Goal: Task Accomplishment & Management: Manage account settings

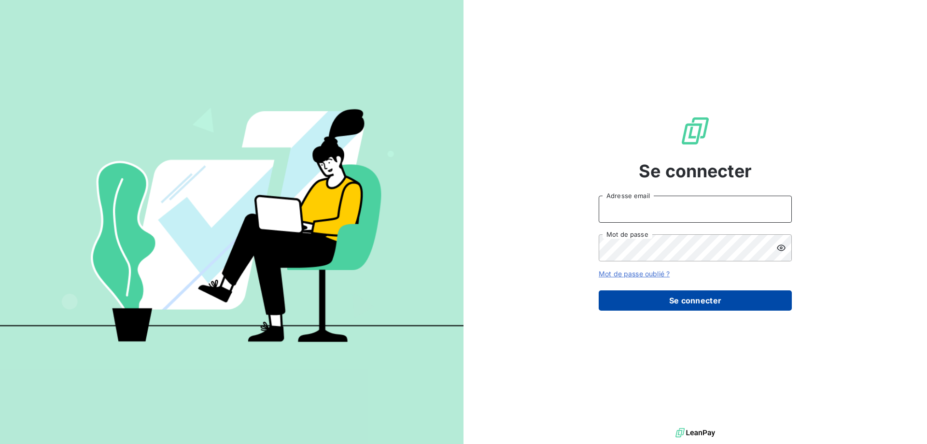
type input "christelle.fournat@imagin.fr"
click at [698, 302] on button "Se connecter" at bounding box center [695, 300] width 193 height 20
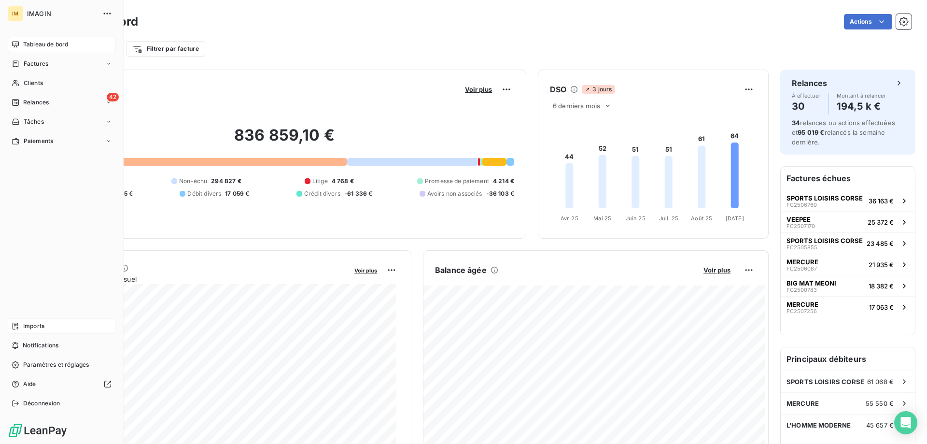
click at [13, 323] on icon at bounding box center [16, 326] width 8 height 8
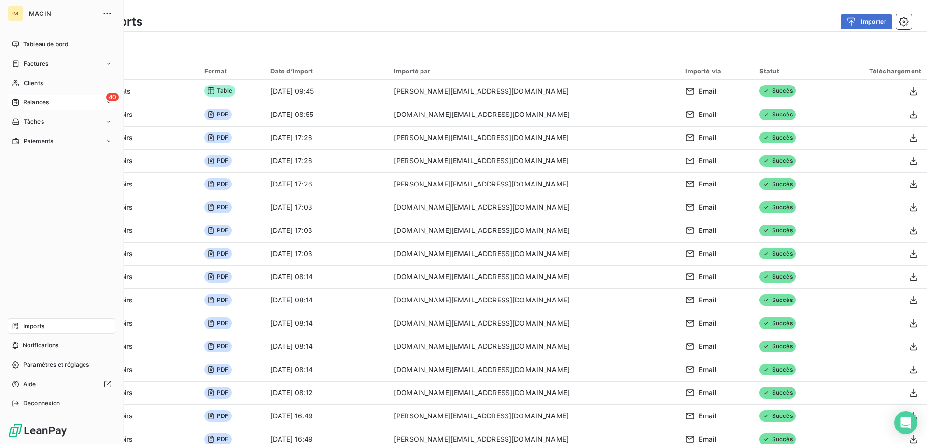
click at [15, 102] on icon at bounding box center [16, 102] width 8 height 8
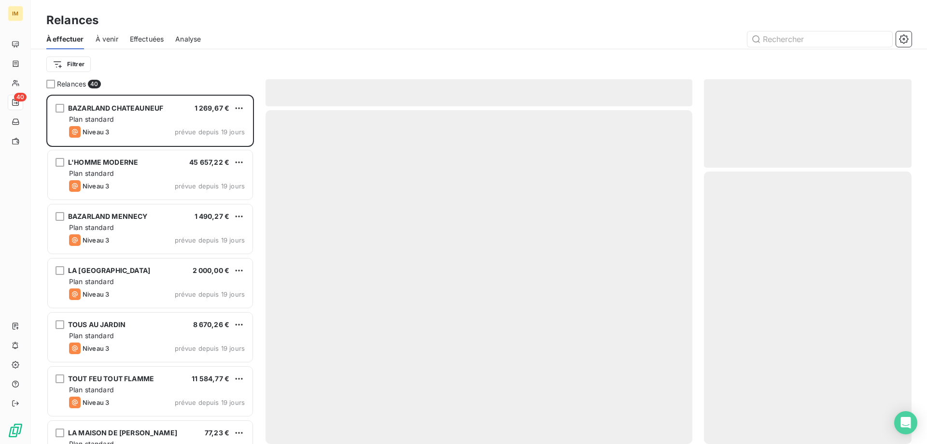
scroll to position [342, 200]
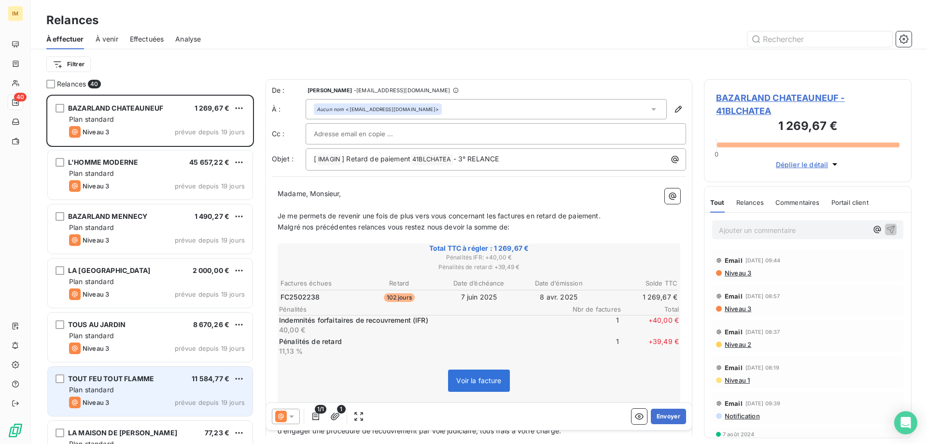
click at [178, 395] on div "TOUT FEU TOUT FLAMME 11 584,77 € Plan standard Niveau 3 prévue depuis 19 jours" at bounding box center [150, 390] width 205 height 49
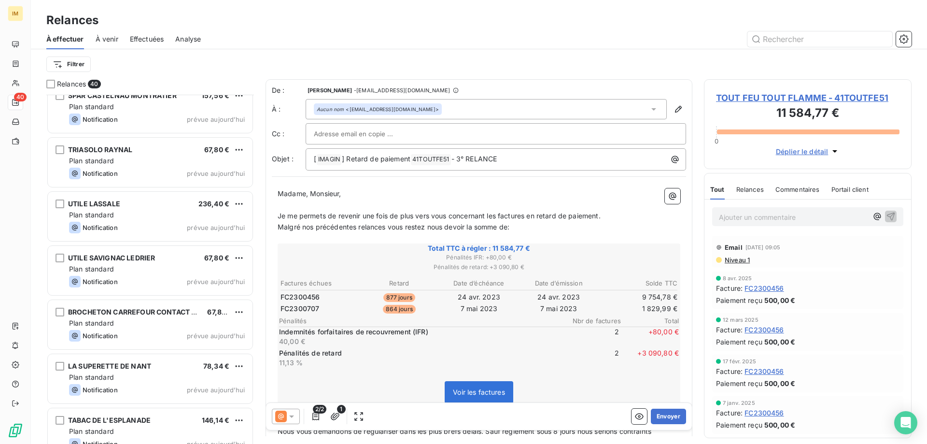
scroll to position [1814, 0]
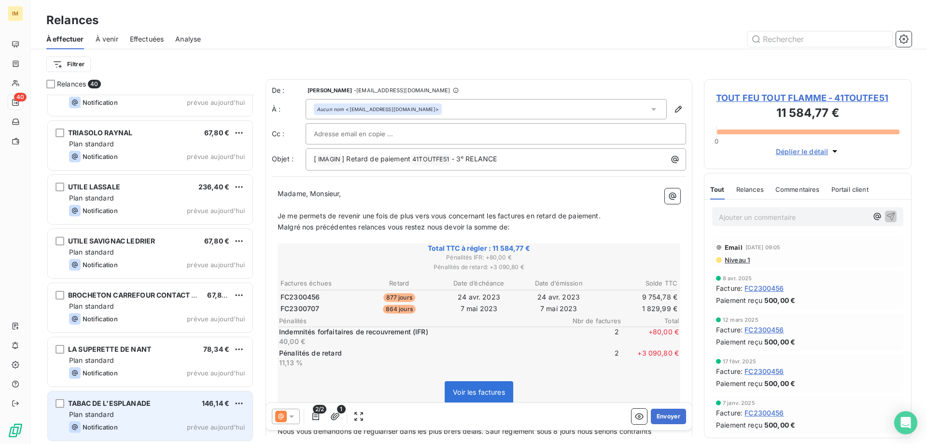
click at [171, 411] on div "Plan standard" at bounding box center [157, 414] width 176 height 10
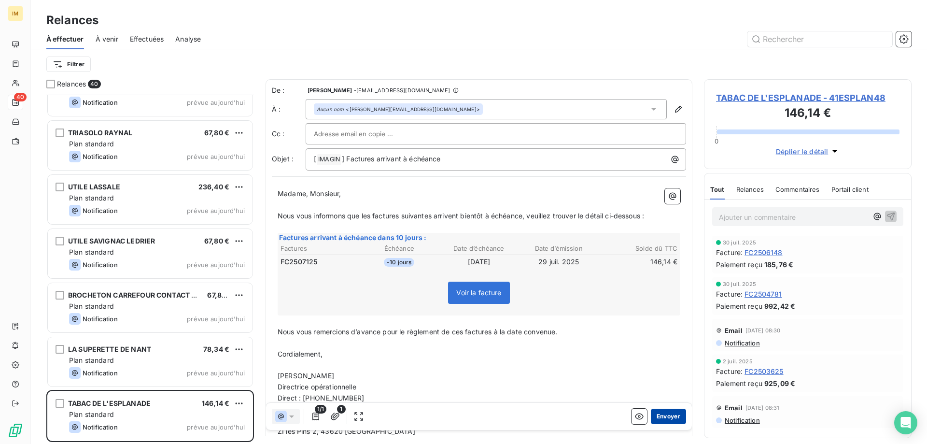
click at [668, 416] on button "Envoyer" at bounding box center [668, 415] width 35 height 15
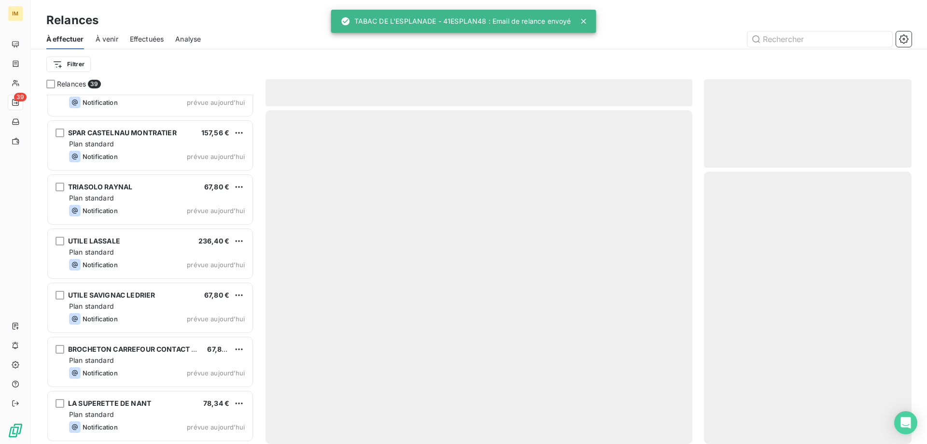
scroll to position [1760, 0]
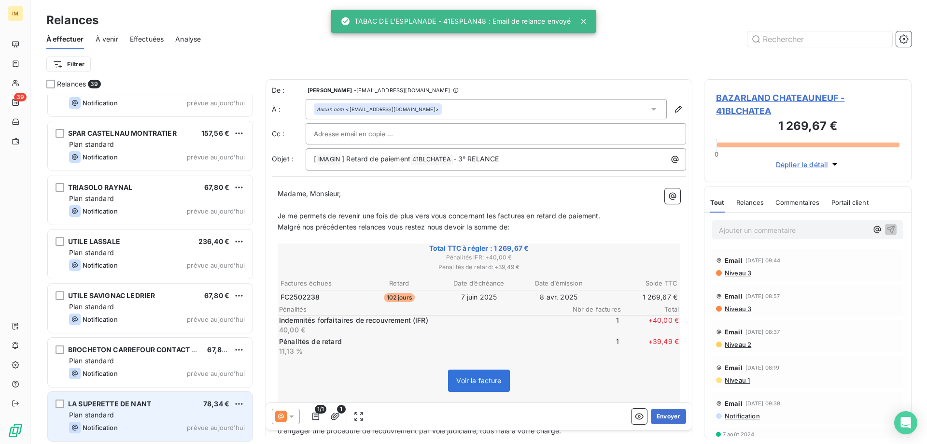
click at [135, 410] on div "Plan standard" at bounding box center [157, 415] width 176 height 10
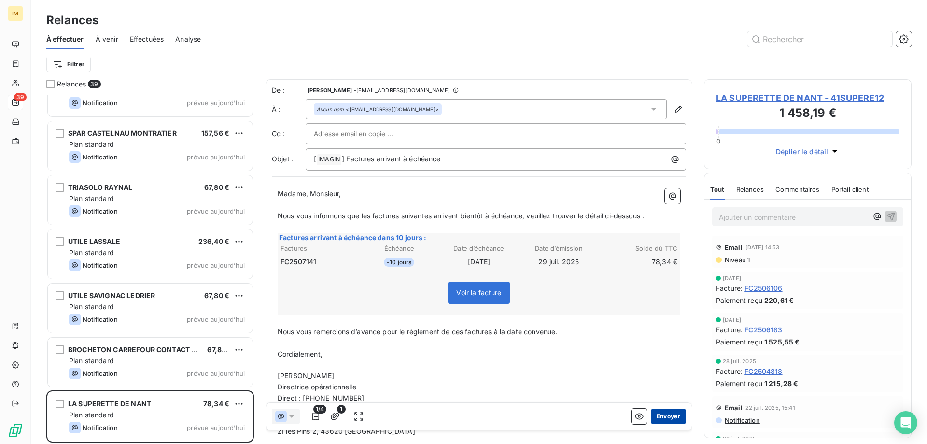
click at [669, 412] on button "Envoyer" at bounding box center [668, 415] width 35 height 15
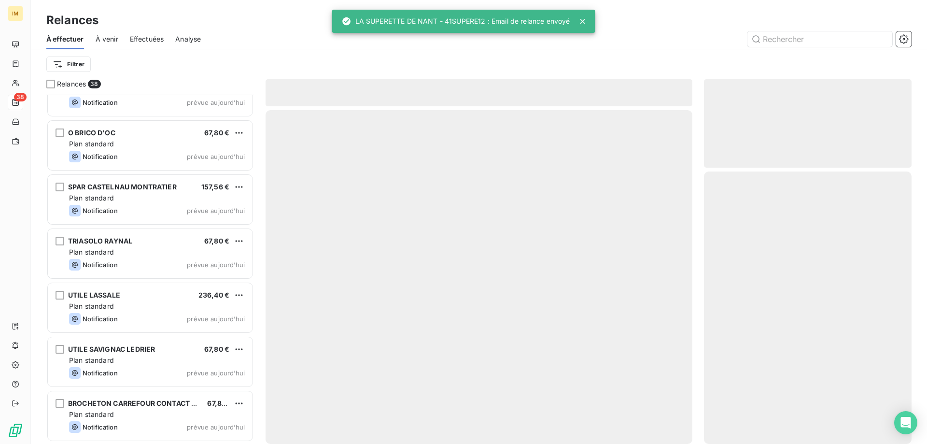
scroll to position [1706, 0]
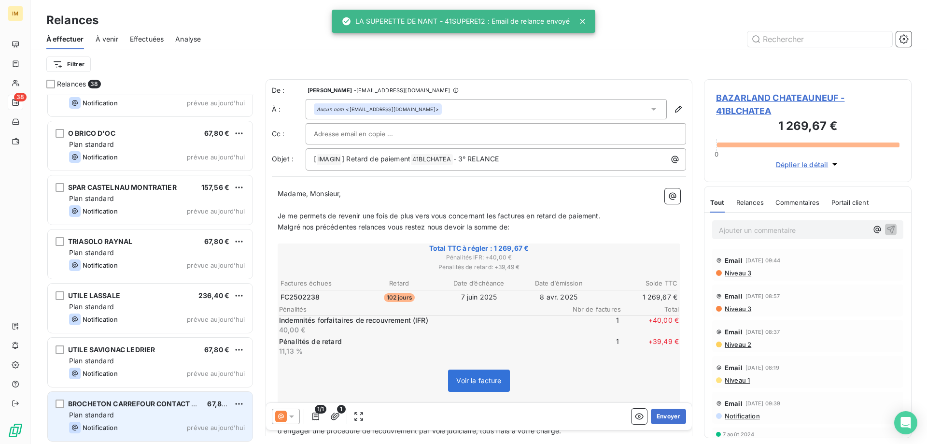
click at [130, 408] on div "BROCHETON CARREFOUR CONTACT VARETZ" at bounding box center [133, 404] width 131 height 10
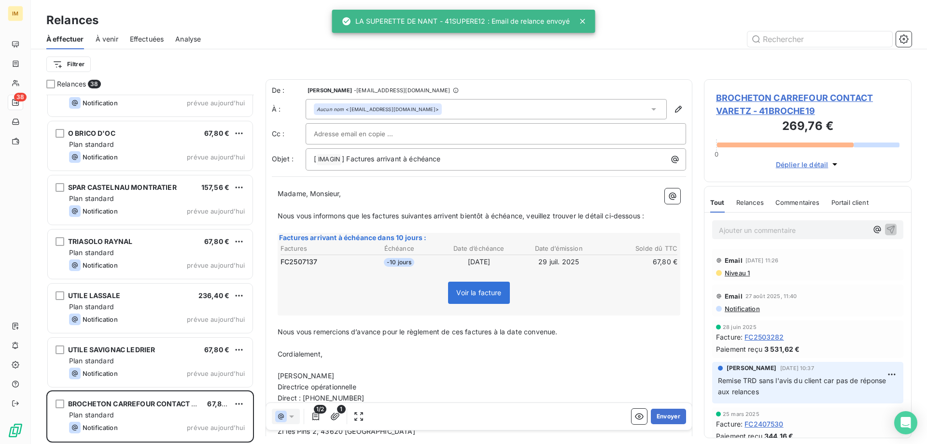
click at [751, 99] on span "BROCHETON CARREFOUR CONTACT VARETZ - 41BROCHE19" at bounding box center [807, 104] width 183 height 26
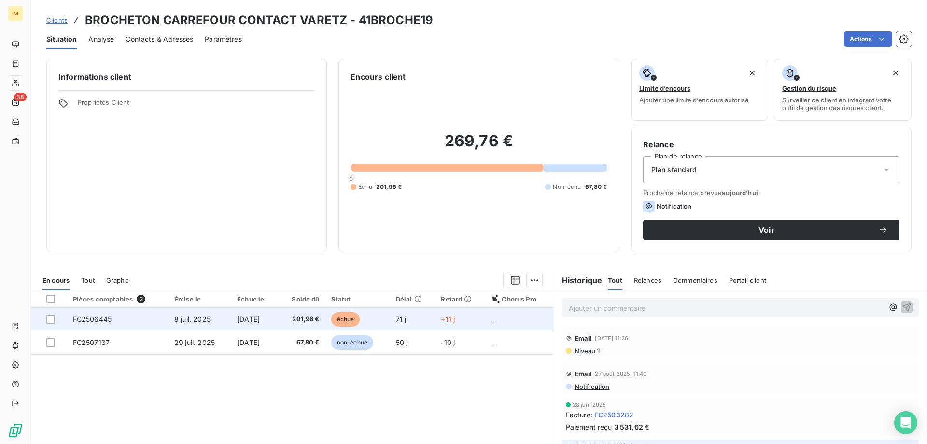
click at [442, 318] on td "+11 j" at bounding box center [460, 319] width 51 height 23
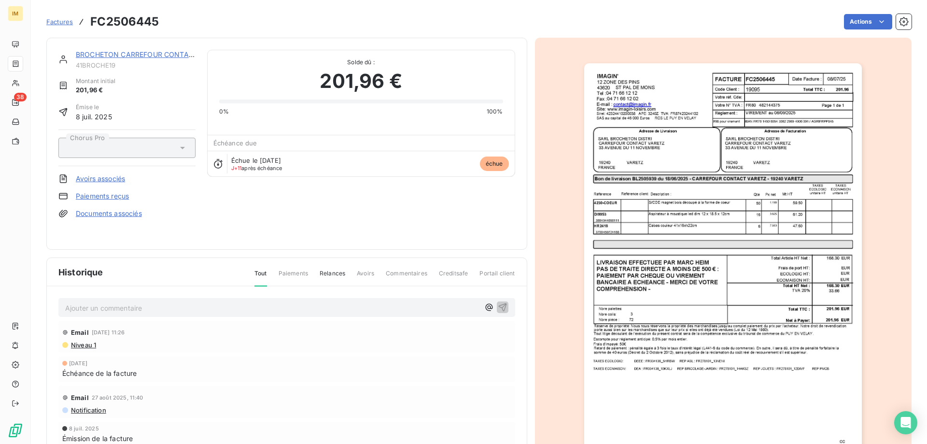
click at [109, 191] on link "Paiements reçus" at bounding box center [102, 196] width 53 height 10
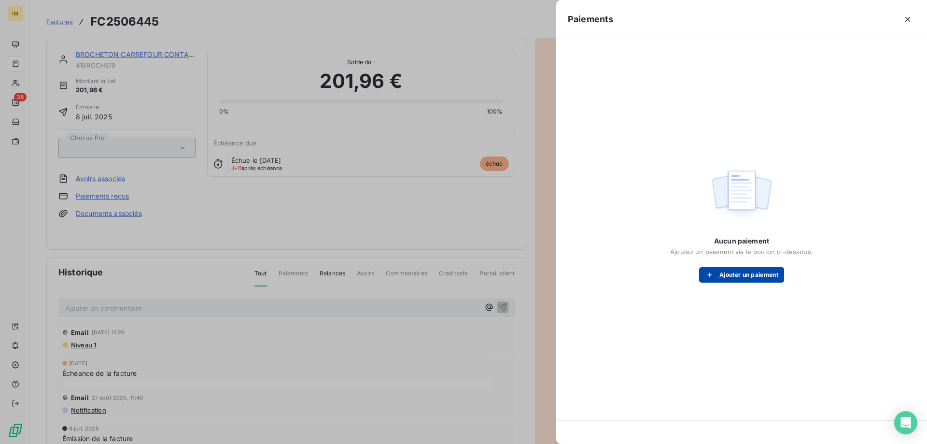
click at [773, 276] on button "Ajouter un paiement" at bounding box center [741, 274] width 85 height 15
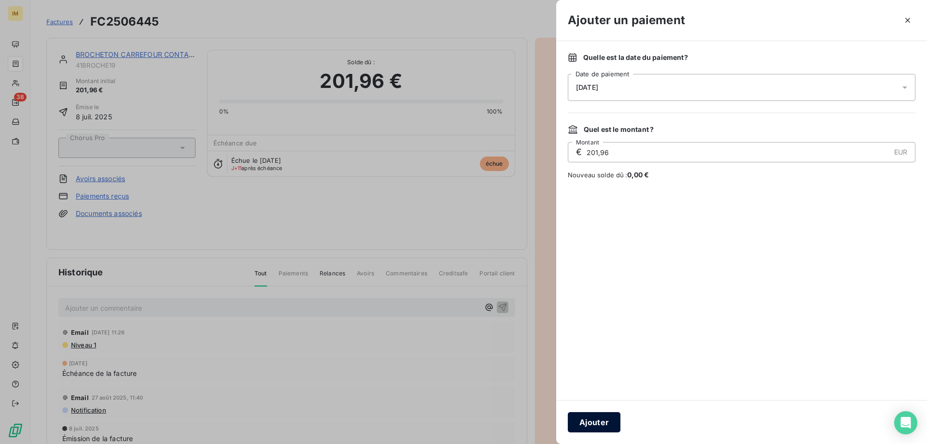
click at [604, 420] on button "Ajouter" at bounding box center [594, 422] width 53 height 20
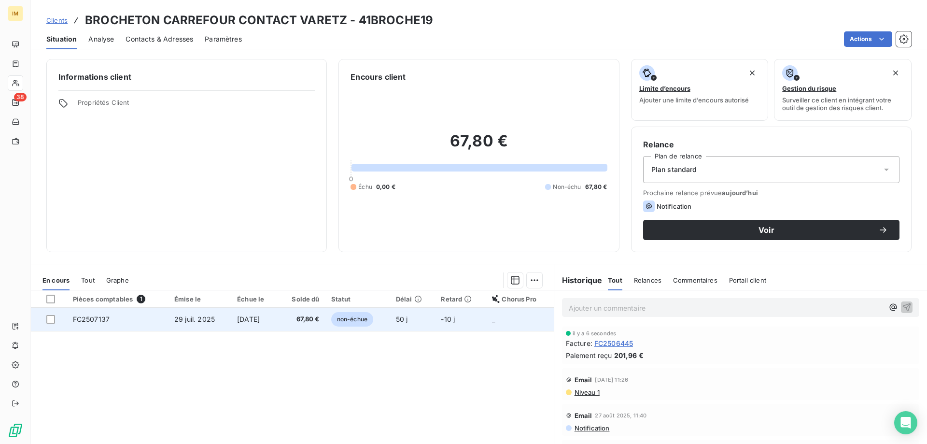
click at [211, 322] on td "29 juil. 2025" at bounding box center [200, 319] width 63 height 23
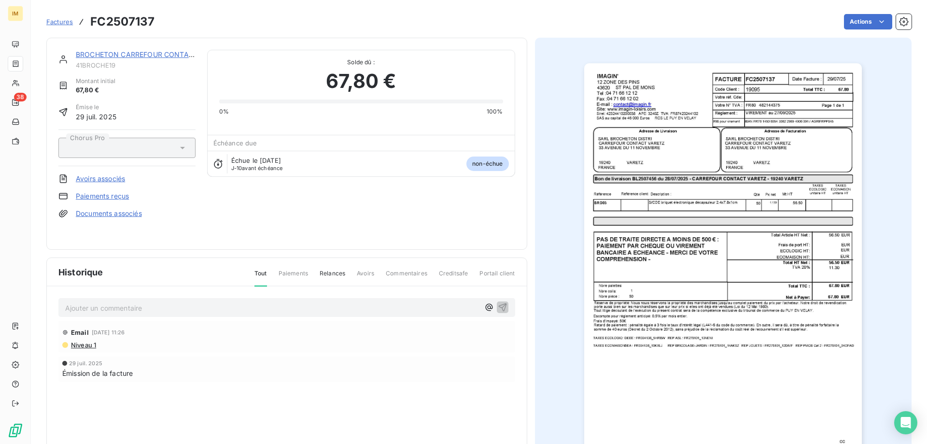
click at [89, 196] on link "Paiements reçus" at bounding box center [102, 196] width 53 height 10
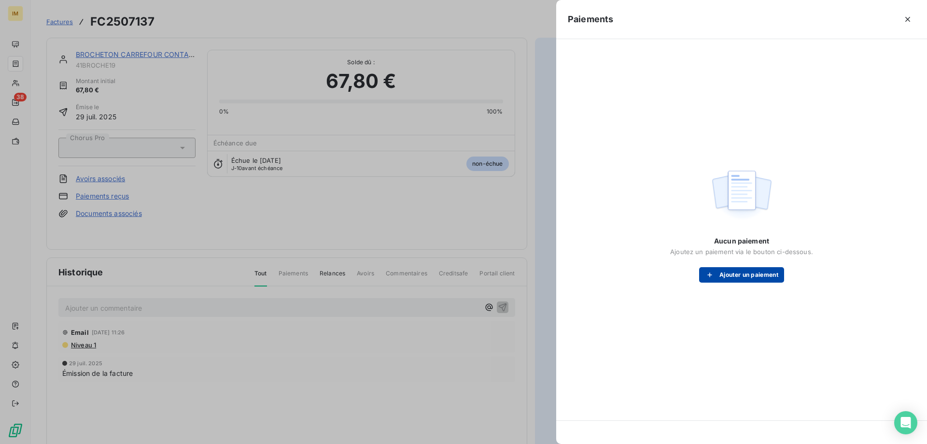
click at [712, 272] on icon "button" at bounding box center [710, 275] width 10 height 10
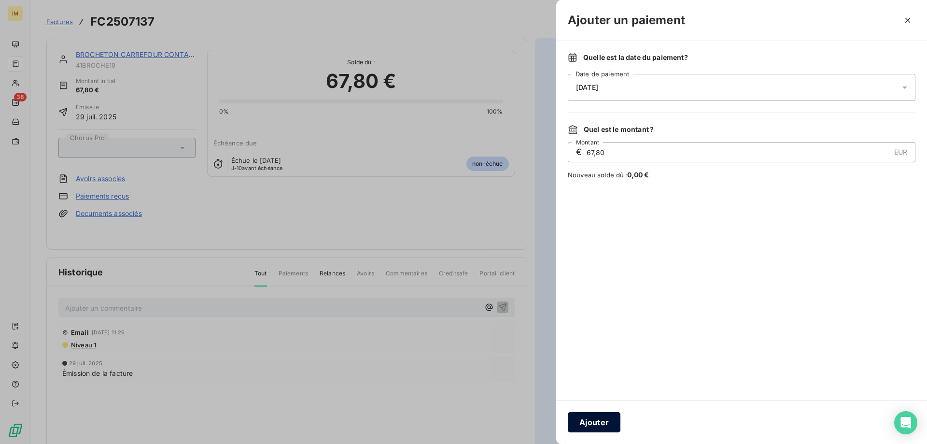
click at [592, 421] on button "Ajouter" at bounding box center [594, 422] width 53 height 20
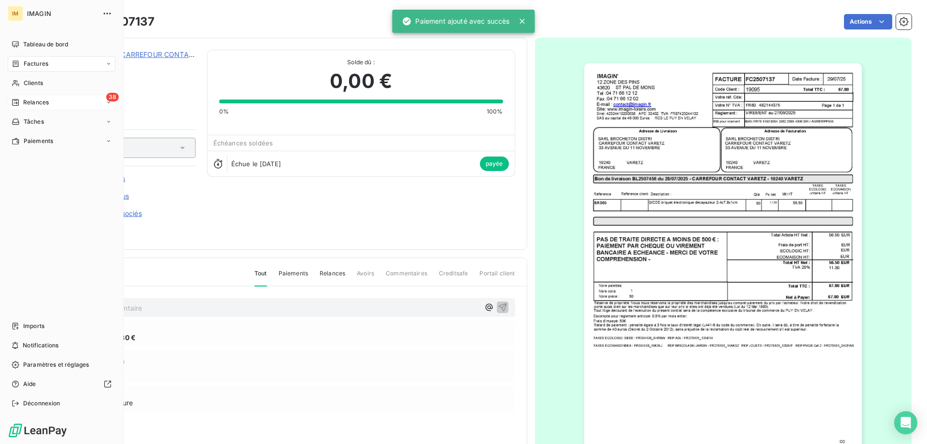
click at [18, 101] on icon at bounding box center [15, 102] width 7 height 7
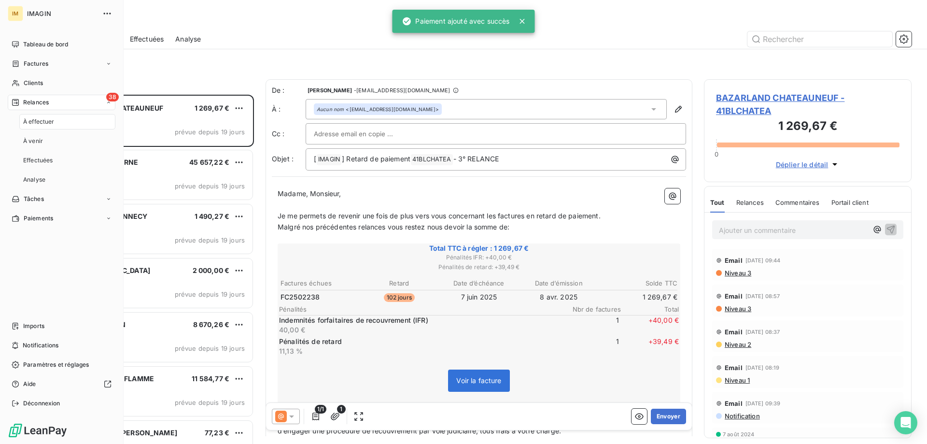
scroll to position [342, 200]
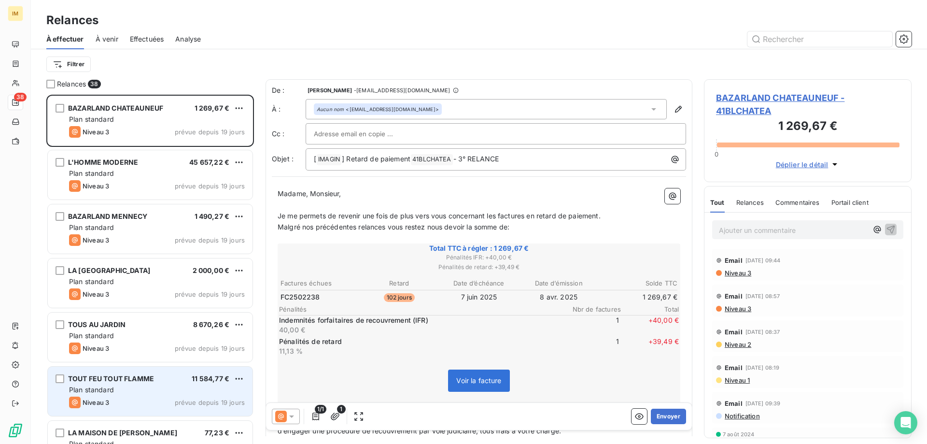
click at [184, 383] on div "TOUT FEU TOUT FLAMME 11 584,77 € Plan standard Niveau 3 prévue depuis 19 jours" at bounding box center [150, 390] width 205 height 49
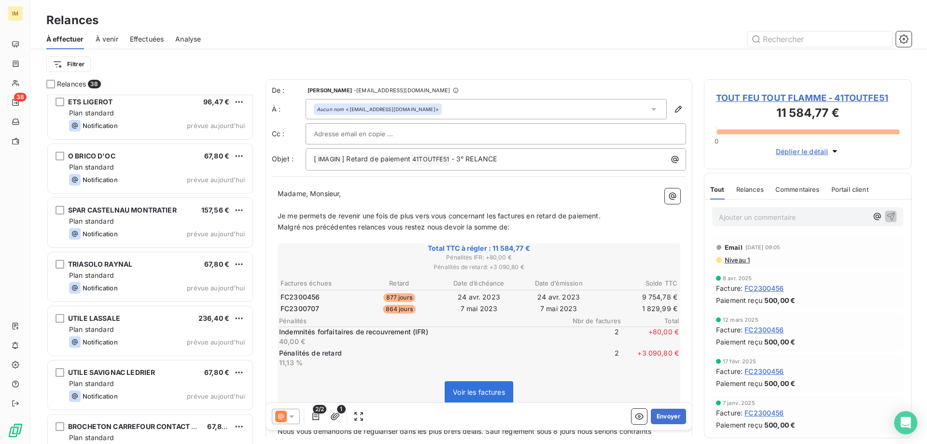
scroll to position [1706, 0]
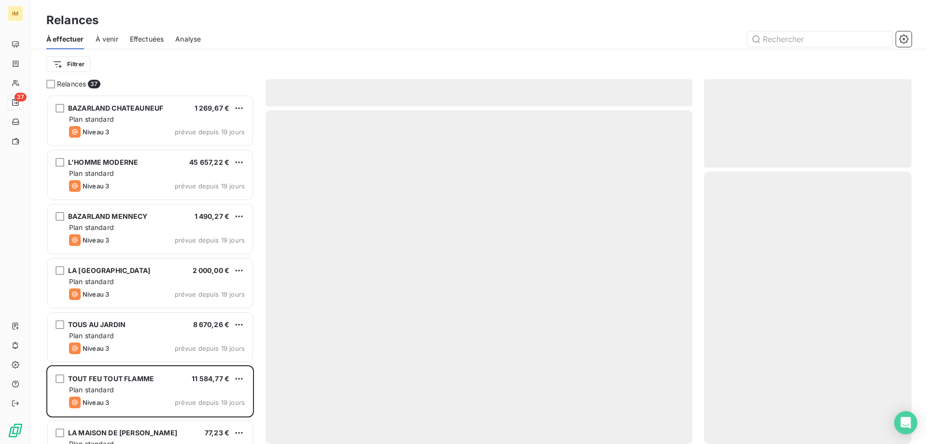
scroll to position [342, 200]
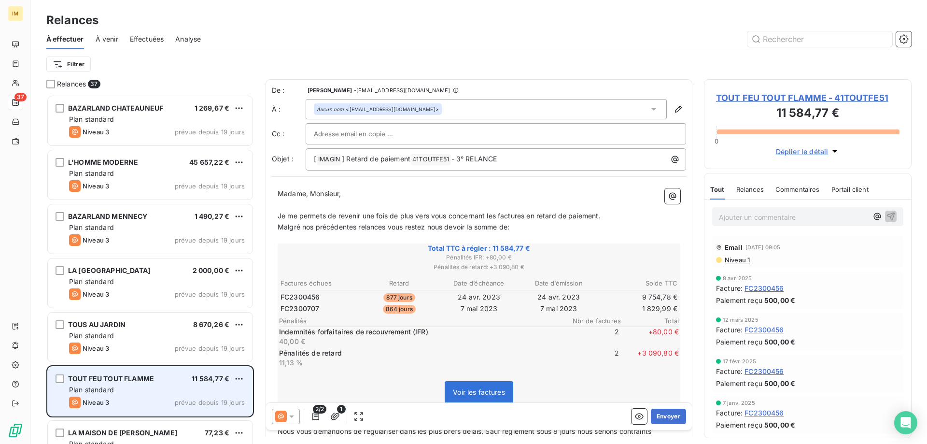
click at [166, 382] on div "TOUT FEU TOUT FLAMME 11 584,77 €" at bounding box center [157, 378] width 176 height 9
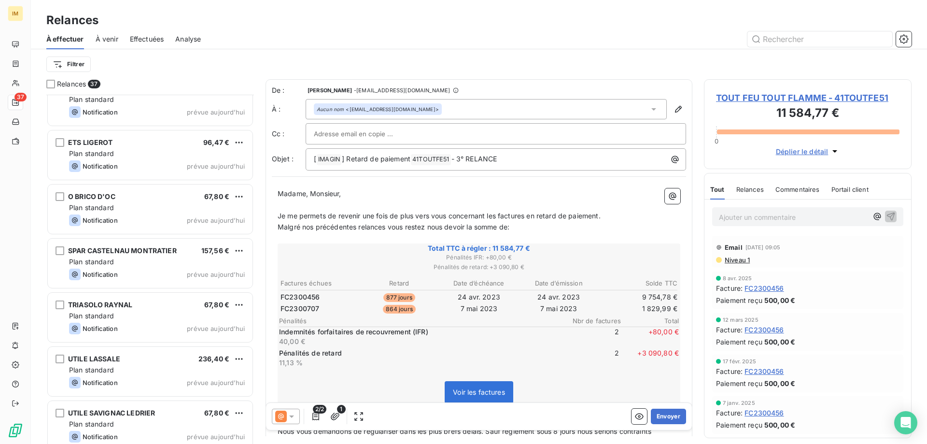
scroll to position [1652, 0]
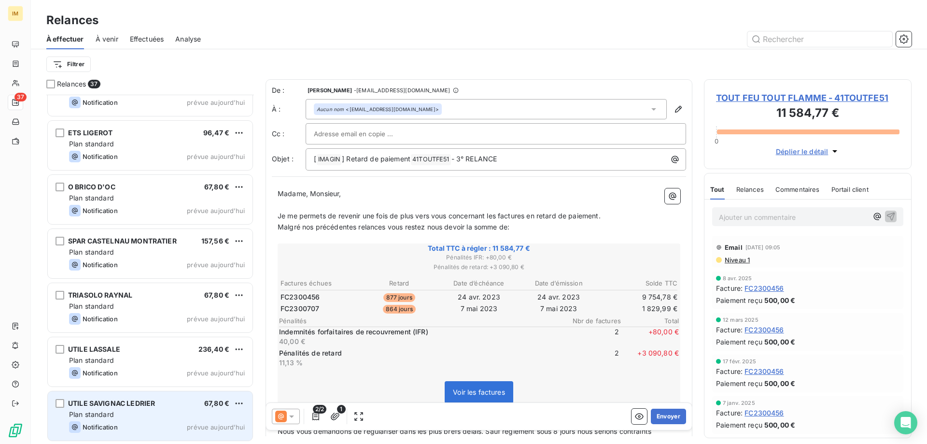
click at [160, 401] on div "UTILE SAVIGNAC LEDRIER 67,80 €" at bounding box center [157, 403] width 176 height 9
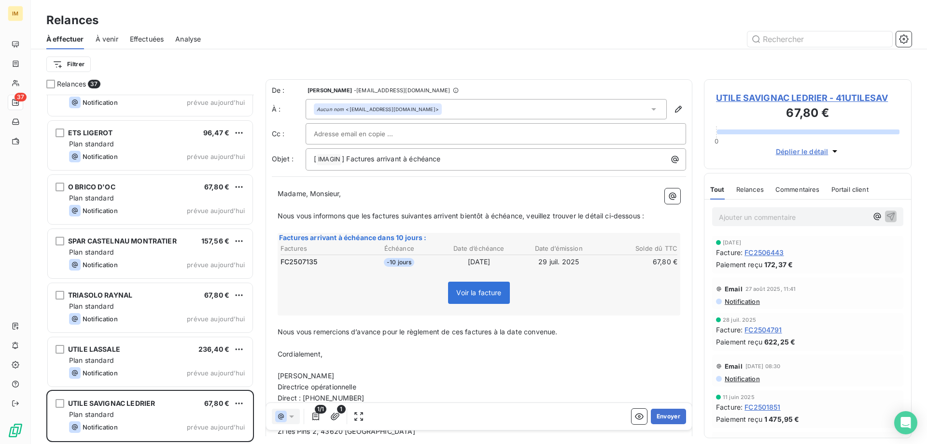
scroll to position [342, 200]
click at [661, 415] on button "Envoyer" at bounding box center [668, 415] width 35 height 15
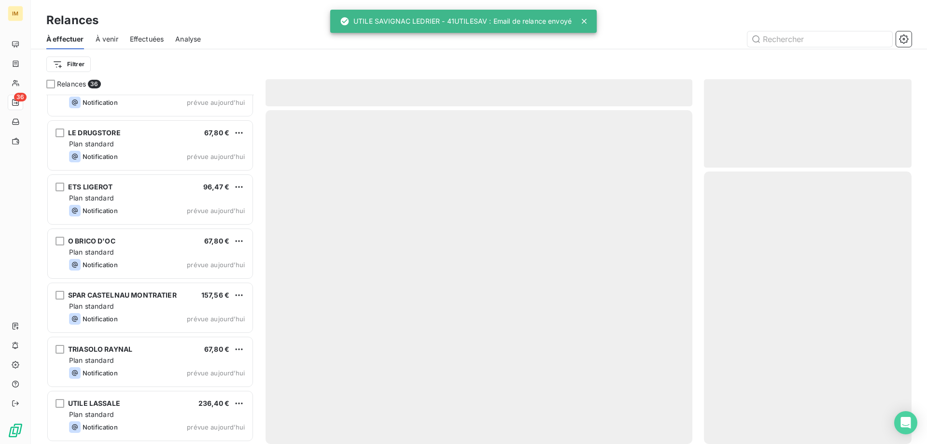
scroll to position [1598, 0]
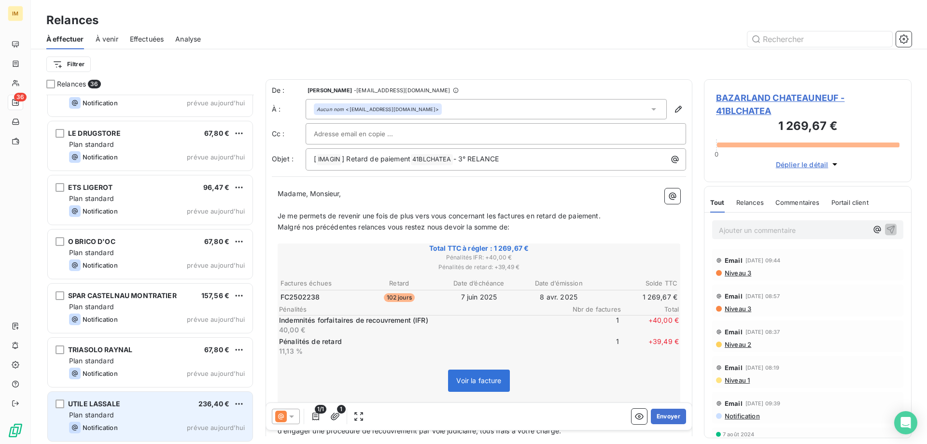
click at [162, 414] on div "Plan standard" at bounding box center [157, 415] width 176 height 10
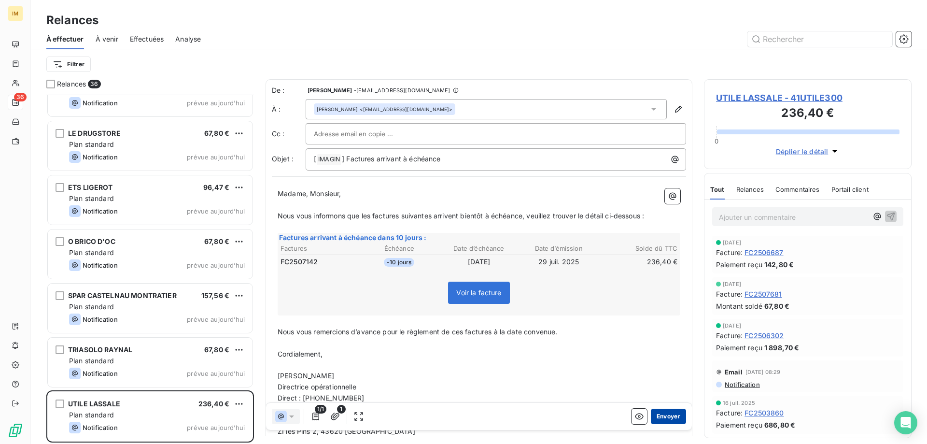
click at [662, 417] on button "Envoyer" at bounding box center [668, 415] width 35 height 15
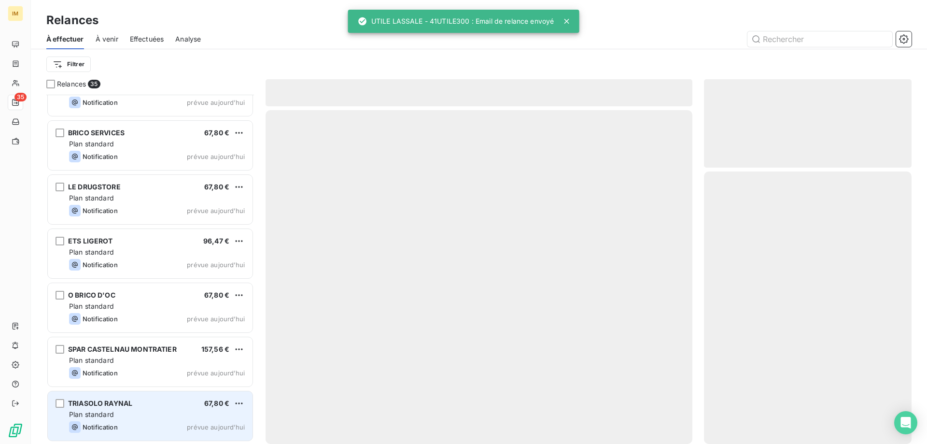
scroll to position [1544, 0]
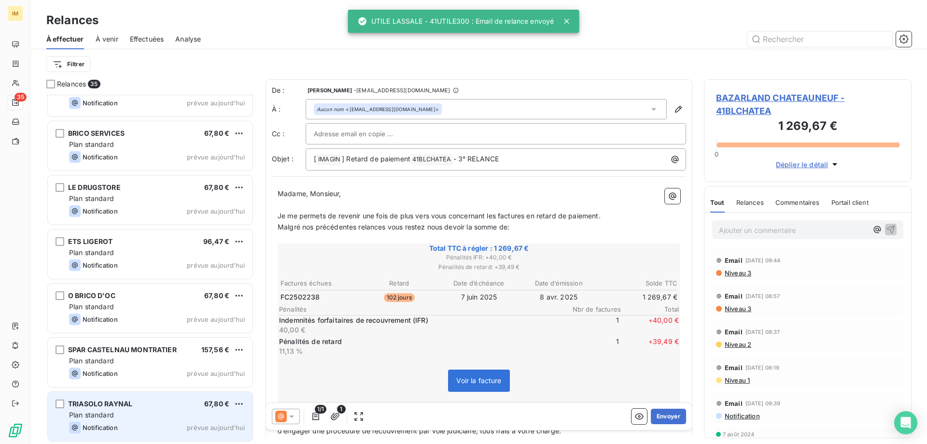
click at [170, 414] on div "Plan standard" at bounding box center [157, 415] width 176 height 10
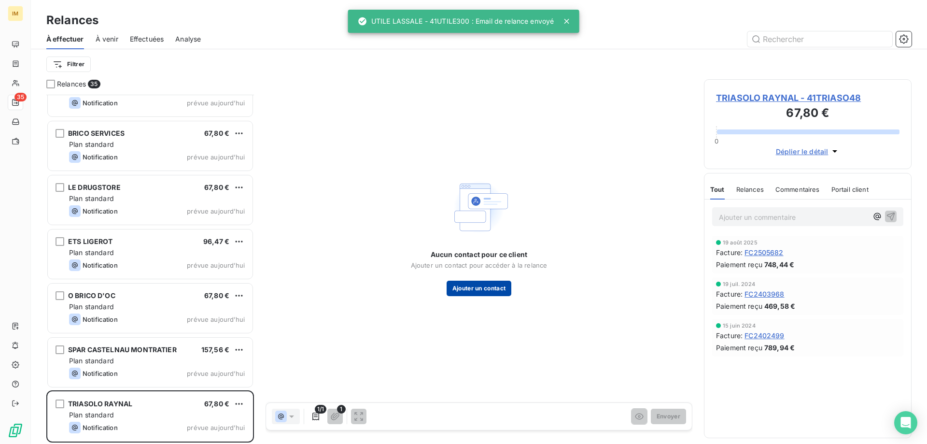
click at [470, 286] on button "Ajouter un contact" at bounding box center [479, 288] width 65 height 15
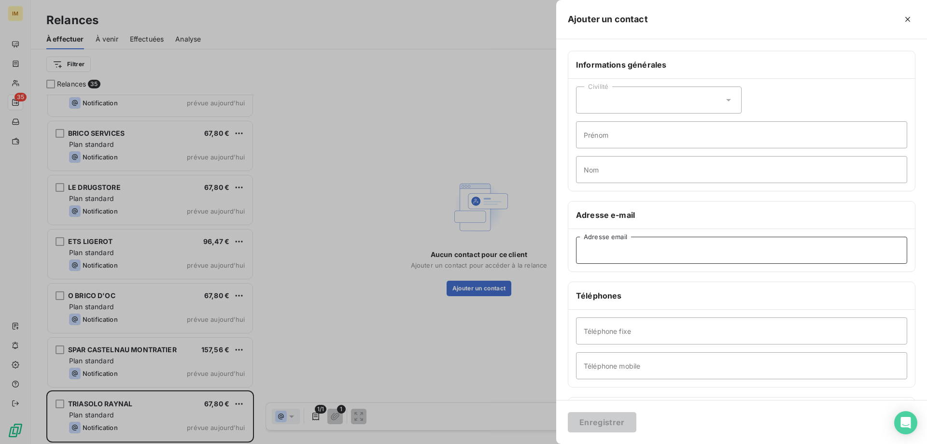
click at [608, 250] on input "Adresse email" at bounding box center [741, 250] width 331 height 27
paste input "[EMAIL_ADDRESS][DOMAIN_NAME]"
type input "[EMAIL_ADDRESS][DOMAIN_NAME]"
click at [596, 419] on button "Enregistrer" at bounding box center [602, 422] width 69 height 20
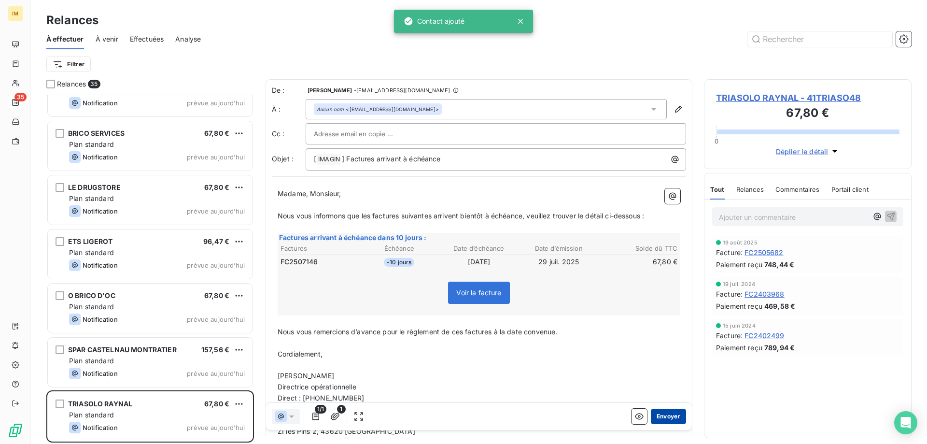
click at [659, 415] on button "Envoyer" at bounding box center [668, 415] width 35 height 15
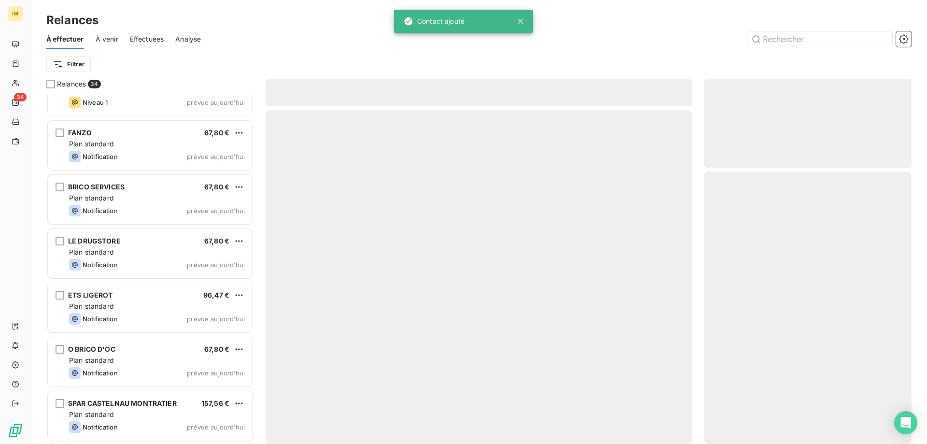
scroll to position [1489, 0]
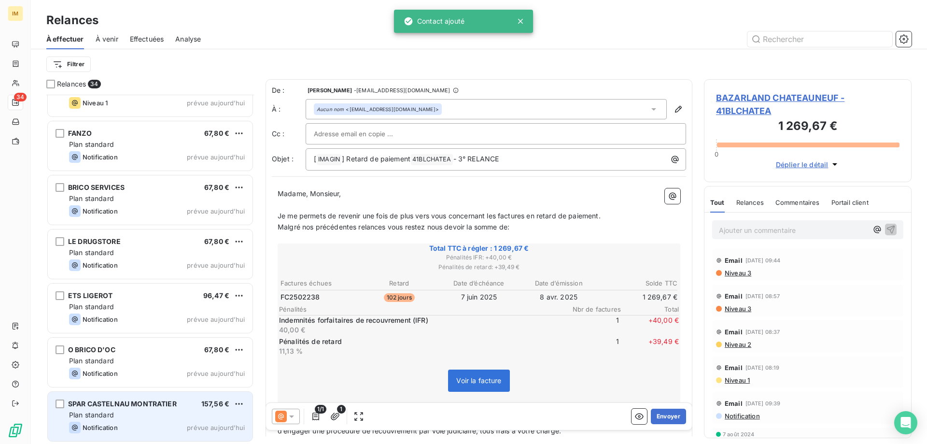
click at [153, 418] on div "Plan standard" at bounding box center [157, 415] width 176 height 10
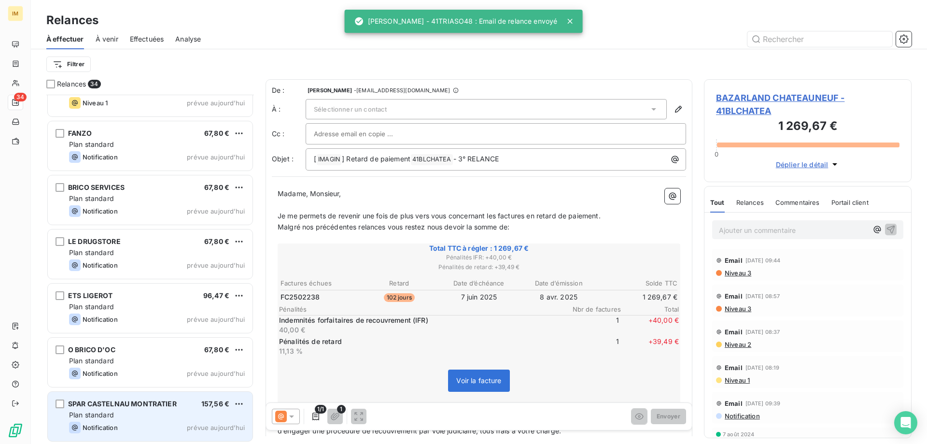
click at [143, 419] on div "Plan standard" at bounding box center [157, 415] width 176 height 10
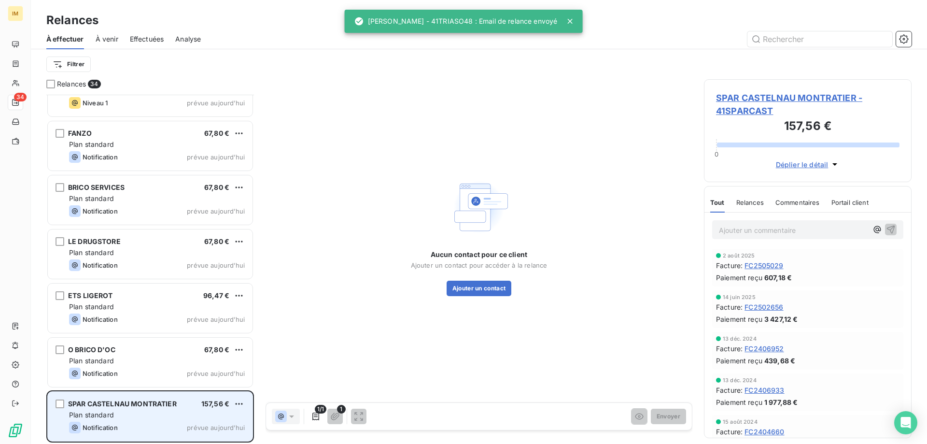
scroll to position [1490, 0]
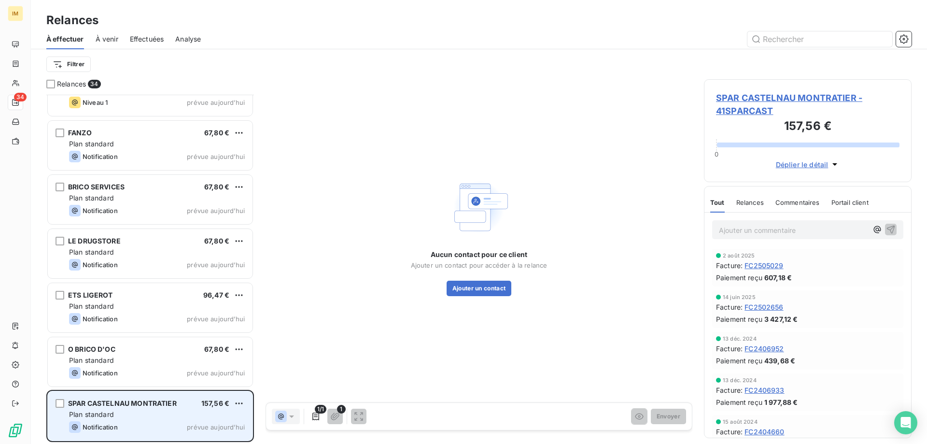
click at [143, 419] on div "SPAR CASTELNAU MONTRATIER 157,56 € Plan standard Notification prévue [DATE]" at bounding box center [150, 415] width 205 height 49
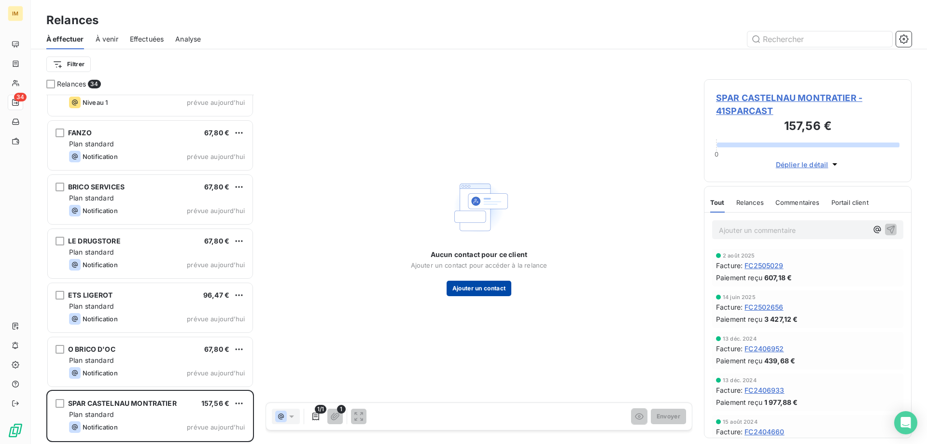
click at [486, 287] on button "Ajouter un contact" at bounding box center [479, 288] width 65 height 15
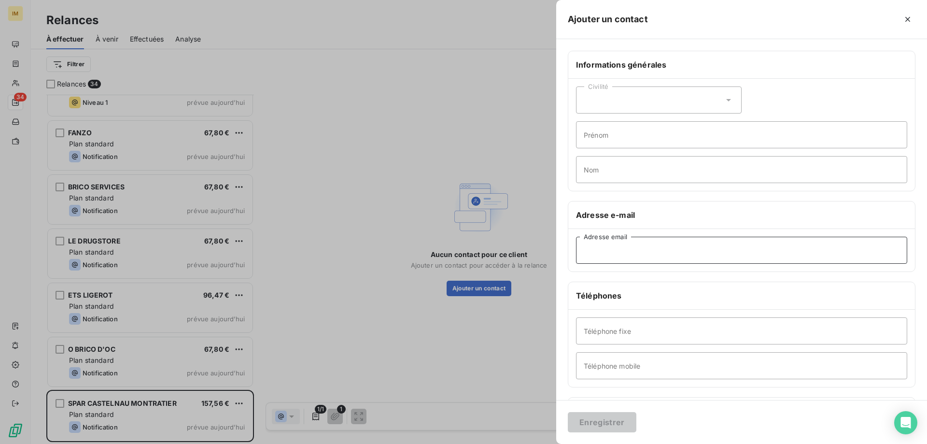
click at [635, 244] on input "Adresse email" at bounding box center [741, 250] width 331 height 27
paste input "[EMAIL_ADDRESS][DOMAIN_NAME]"
type input "[EMAIL_ADDRESS][DOMAIN_NAME]"
click at [598, 410] on div "Enregistrer" at bounding box center [741, 422] width 371 height 44
click at [604, 414] on button "Enregistrer" at bounding box center [602, 422] width 69 height 20
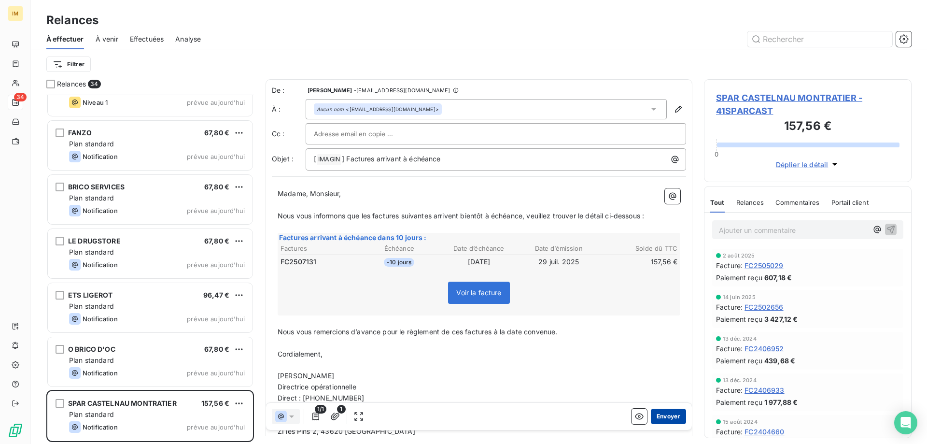
click at [659, 414] on button "Envoyer" at bounding box center [668, 415] width 35 height 15
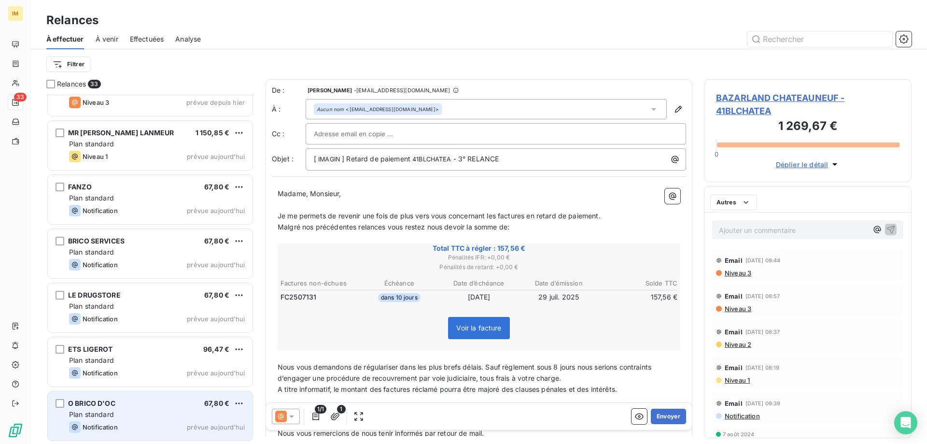
scroll to position [1435, 0]
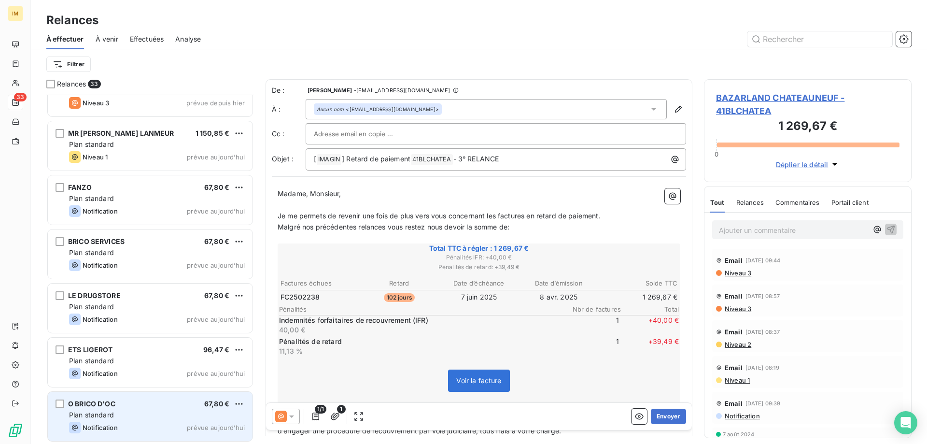
click at [151, 407] on div "O BRICO D'OC 67,80 €" at bounding box center [157, 403] width 176 height 9
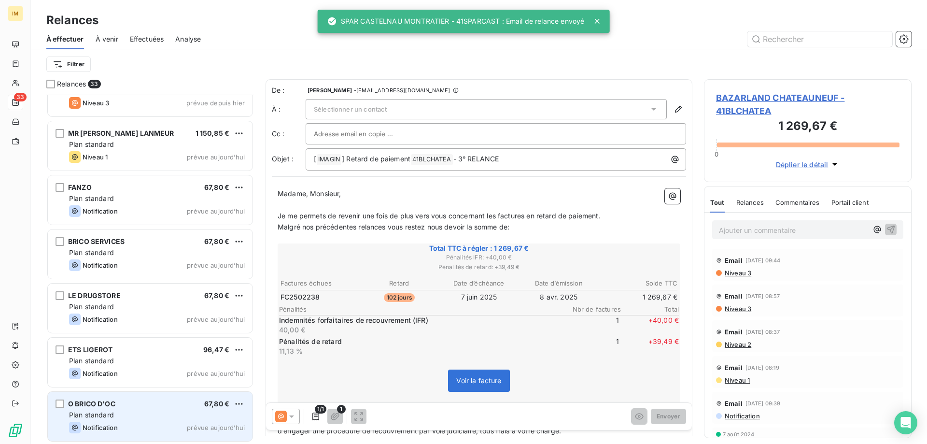
click at [117, 412] on div "Plan standard" at bounding box center [157, 415] width 176 height 10
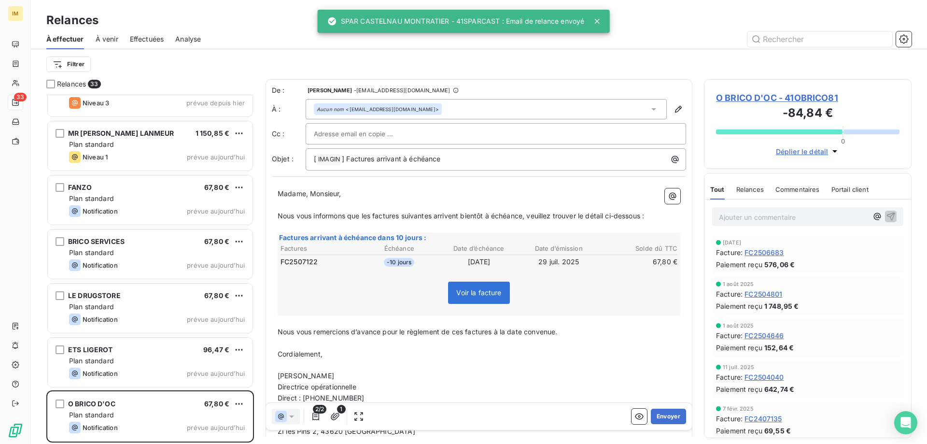
click at [772, 96] on span "O BRICO D'OC - 41OBRICO81" at bounding box center [807, 97] width 183 height 13
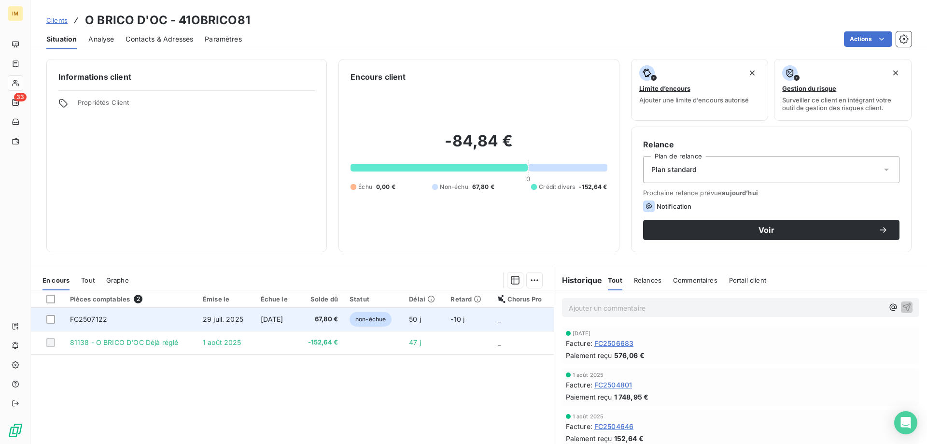
click at [106, 319] on td "FC2507122" at bounding box center [130, 319] width 133 height 23
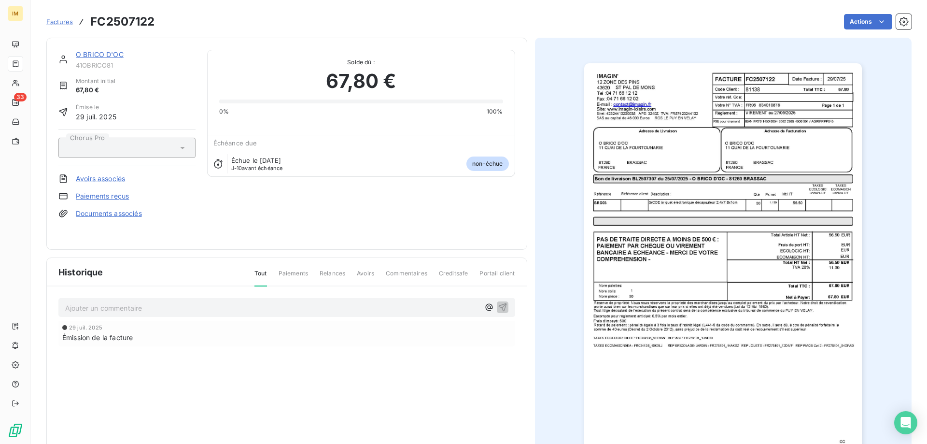
click at [106, 197] on link "Paiements reçus" at bounding box center [102, 196] width 53 height 10
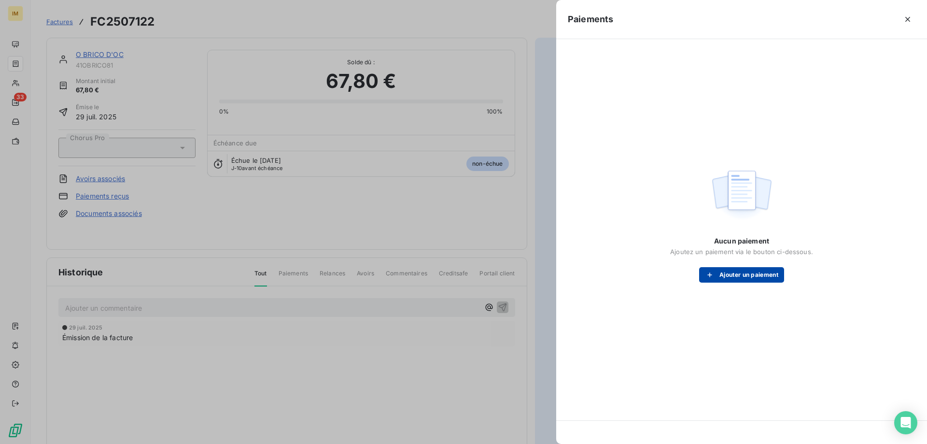
click at [762, 281] on button "Ajouter un paiement" at bounding box center [741, 274] width 85 height 15
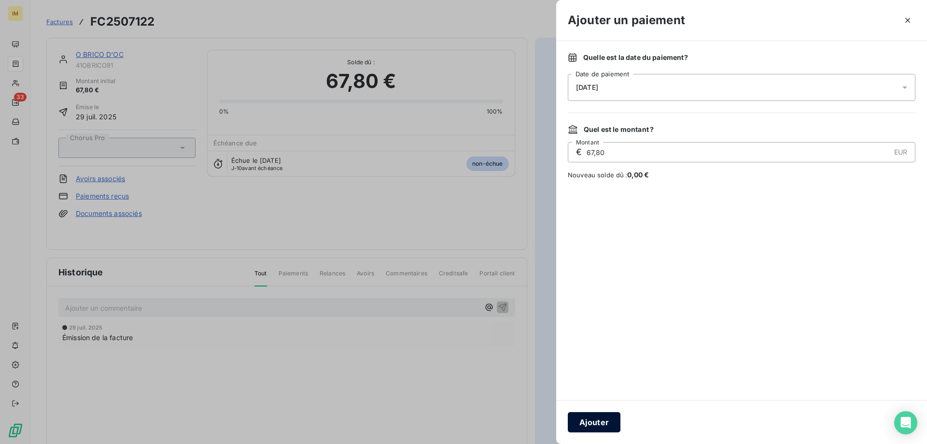
click at [601, 421] on button "Ajouter" at bounding box center [594, 422] width 53 height 20
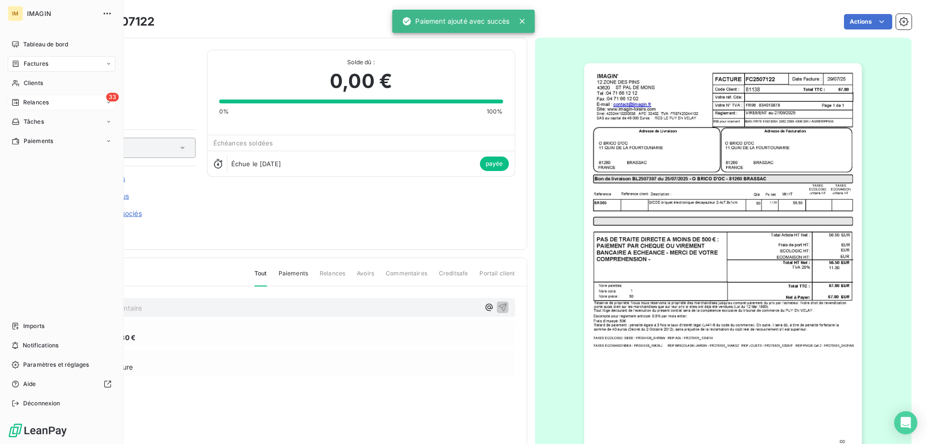
click at [23, 101] on div "Relances" at bounding box center [30, 102] width 37 height 9
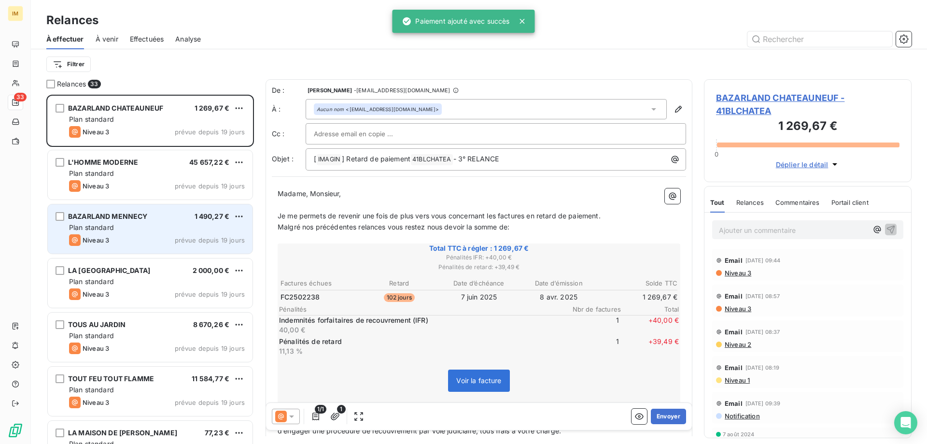
scroll to position [342, 200]
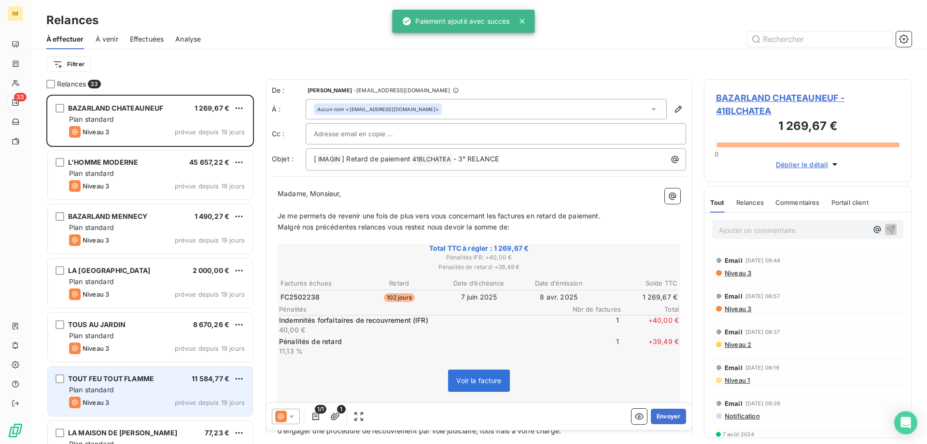
click at [161, 384] on div "TOUT FEU TOUT FLAMME 11 584,77 € Plan standard Niveau 3 prévue depuis 19 jours" at bounding box center [150, 390] width 205 height 49
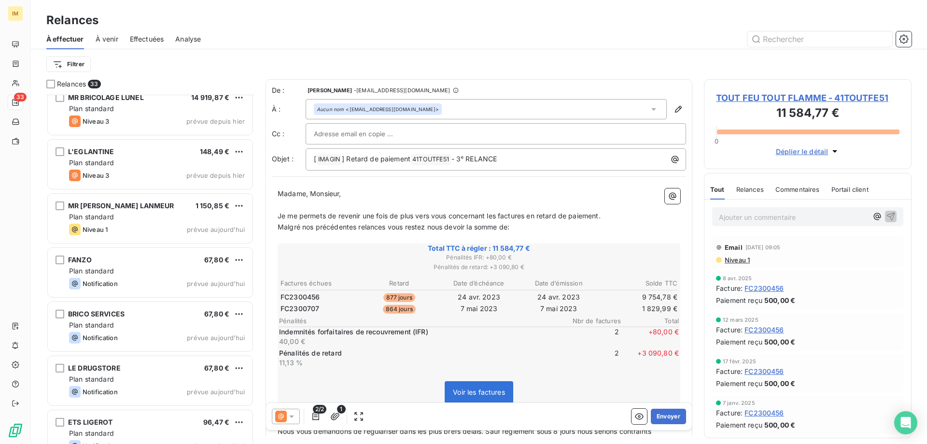
scroll to position [1436, 0]
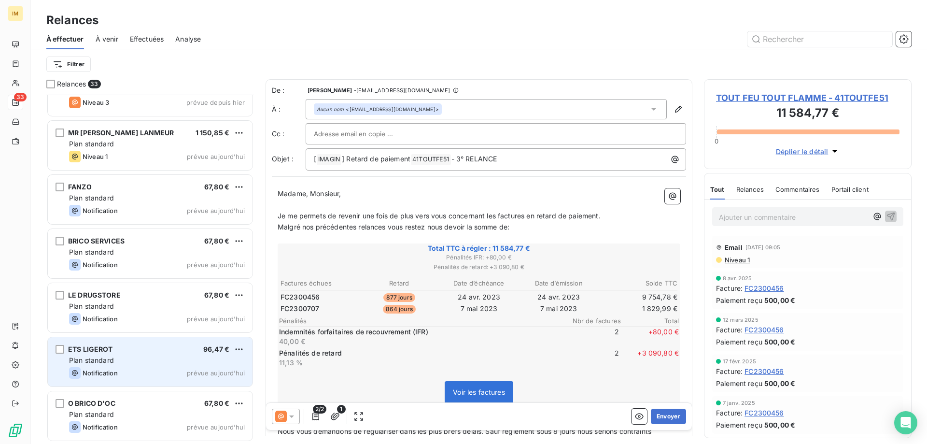
click at [157, 379] on div "ETS LIGEROT 96,47 € Plan standard Notification prévue [DATE]" at bounding box center [150, 361] width 205 height 49
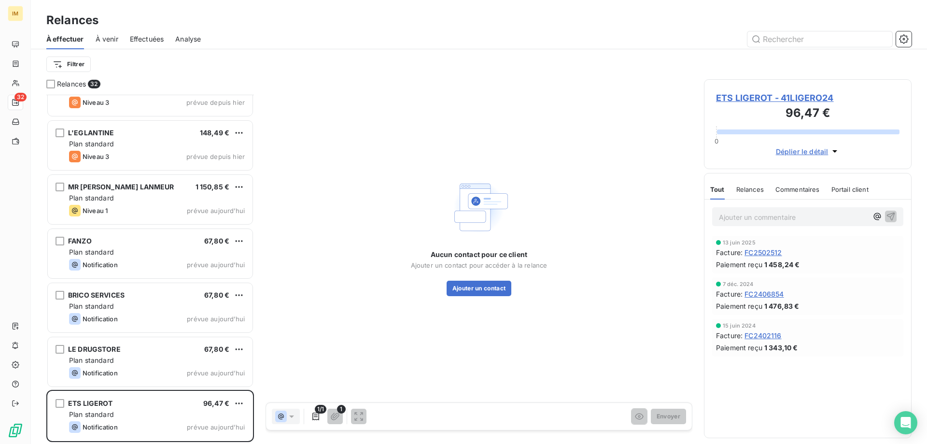
scroll to position [1381, 0]
click at [467, 286] on button "Ajouter un contact" at bounding box center [479, 288] width 65 height 15
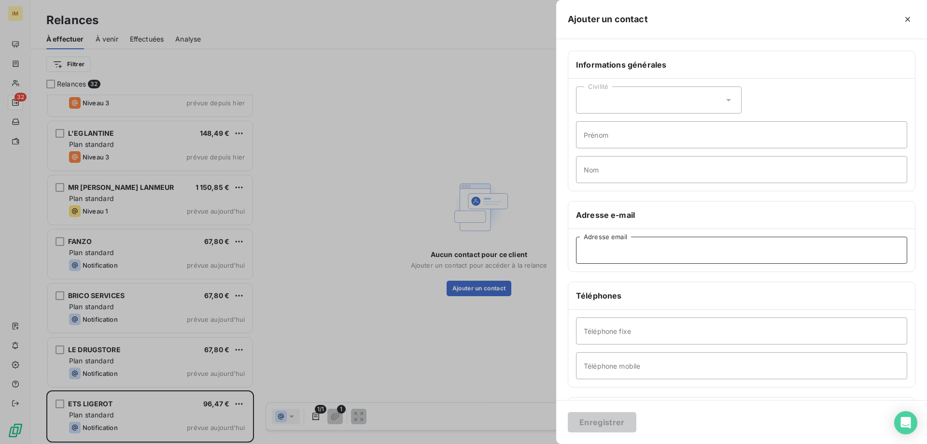
click at [651, 253] on input "Adresse email" at bounding box center [741, 250] width 331 height 27
paste input "[EMAIL_ADDRESS][DOMAIN_NAME]"
type input "[EMAIL_ADDRESS][DOMAIN_NAME]"
click at [618, 419] on button "Enregistrer" at bounding box center [602, 422] width 69 height 20
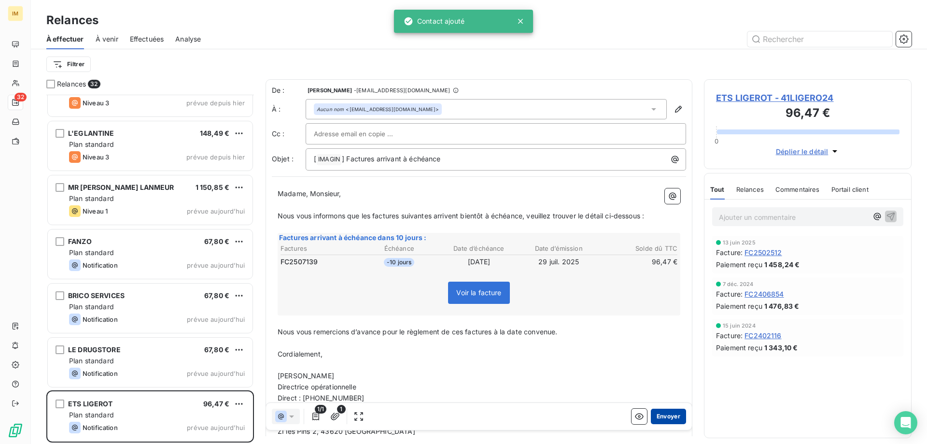
click at [661, 414] on button "Envoyer" at bounding box center [668, 415] width 35 height 15
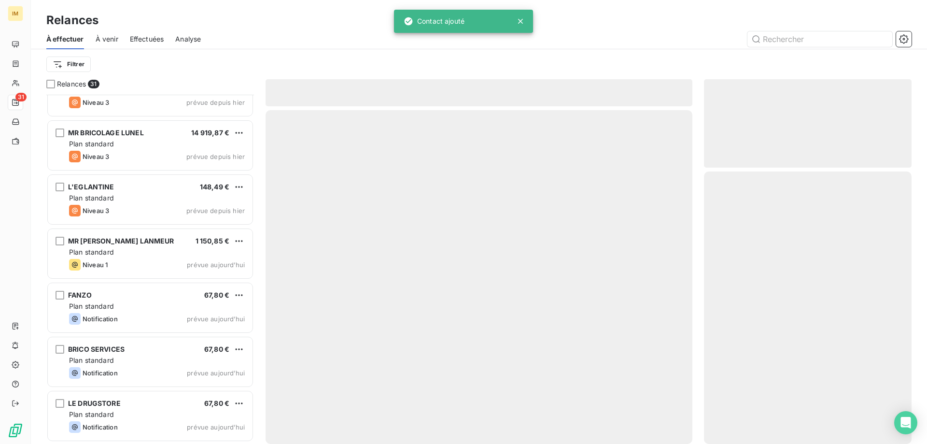
scroll to position [1327, 0]
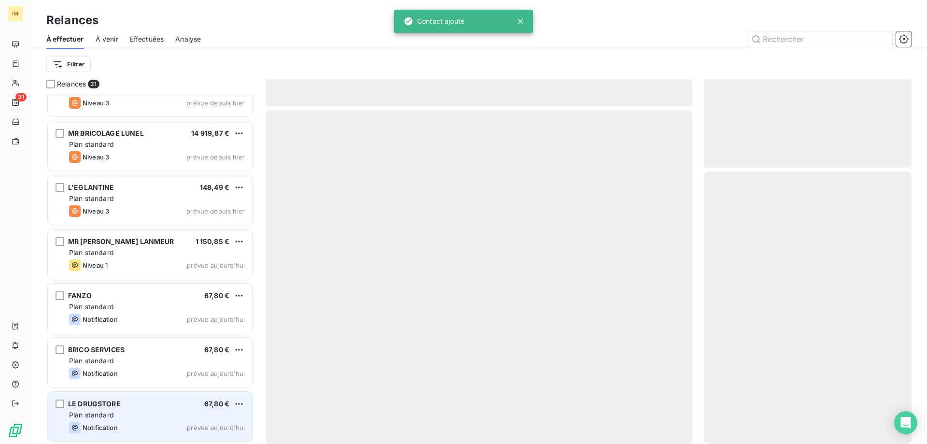
click at [86, 409] on div "LE DRUGSTORE 67,80 € Plan standard Notification prévue [DATE]" at bounding box center [150, 416] width 205 height 49
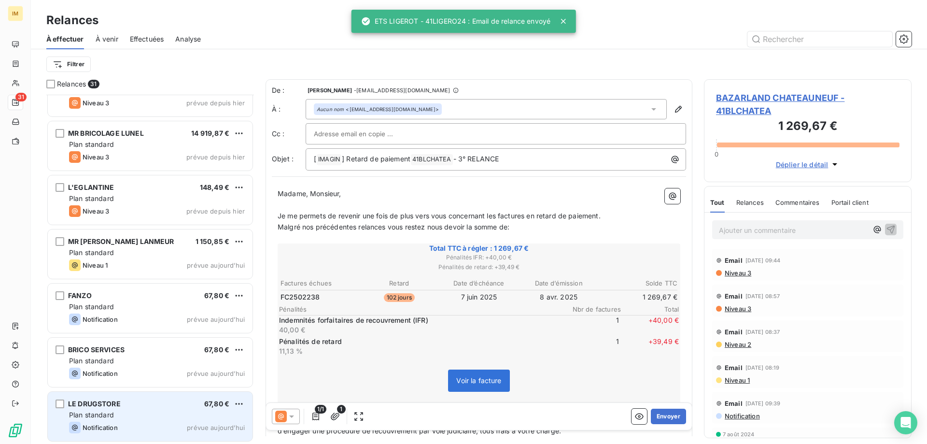
click at [175, 415] on div "Plan standard" at bounding box center [157, 415] width 176 height 10
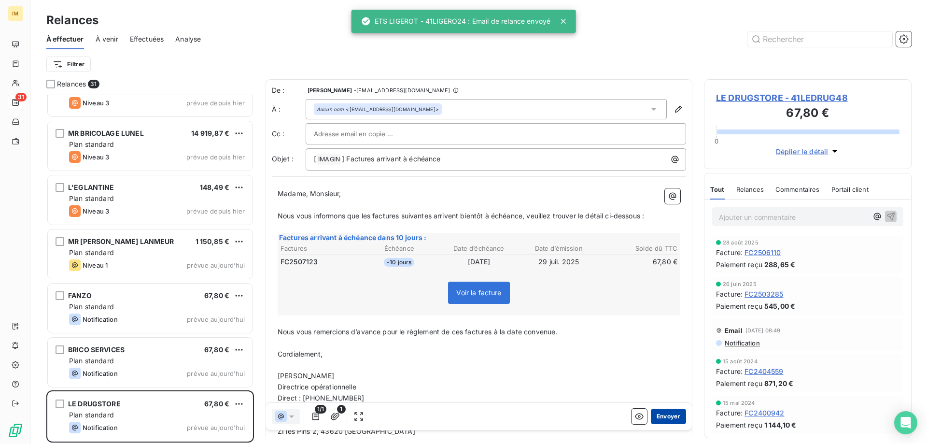
click at [669, 414] on button "Envoyer" at bounding box center [668, 415] width 35 height 15
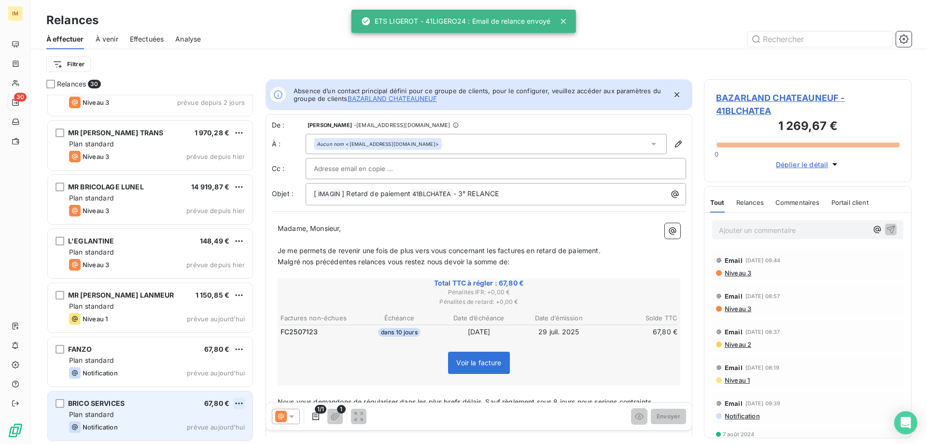
scroll to position [1273, 0]
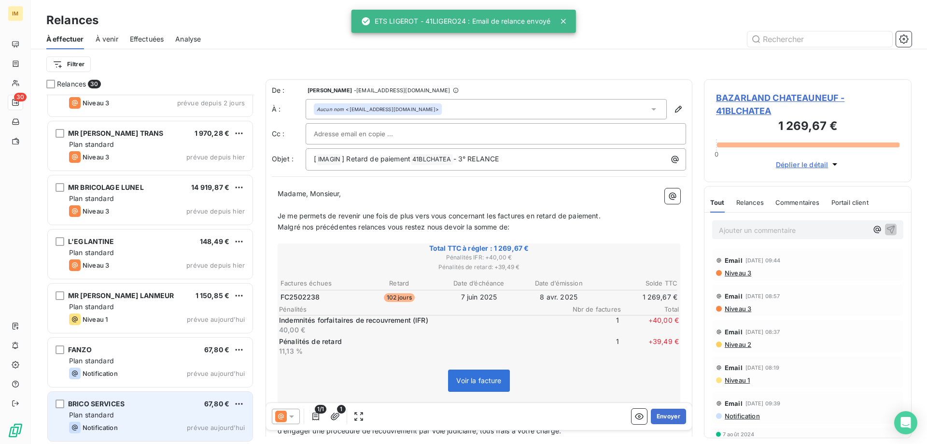
click at [169, 420] on div "BRICO SERVICES 67,80 € Plan standard Notification prévue [DATE]" at bounding box center [150, 416] width 205 height 49
click at [128, 419] on div "Plan standard" at bounding box center [157, 415] width 176 height 10
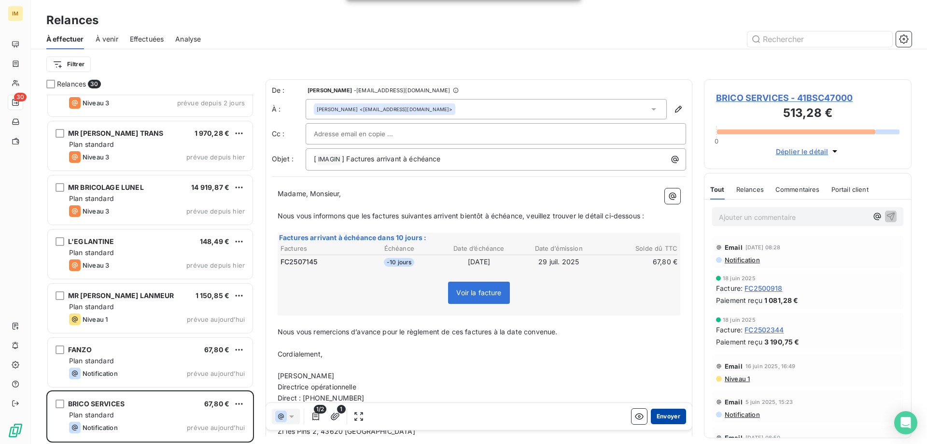
click at [660, 416] on button "Envoyer" at bounding box center [668, 415] width 35 height 15
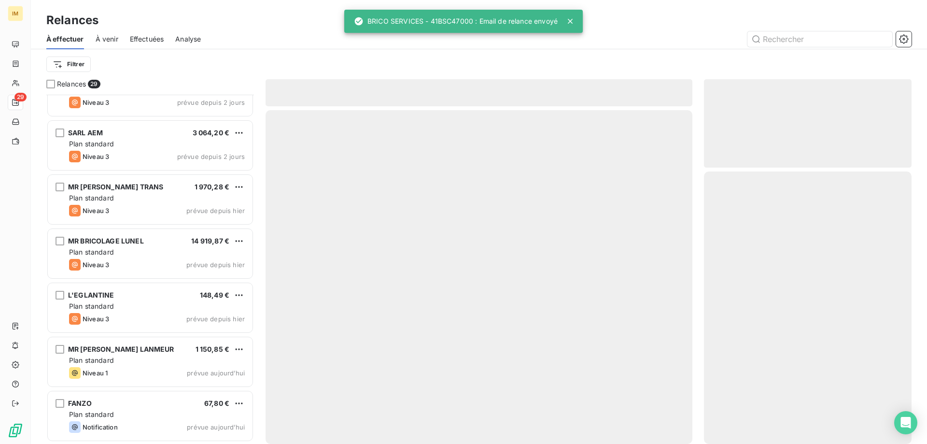
scroll to position [1219, 0]
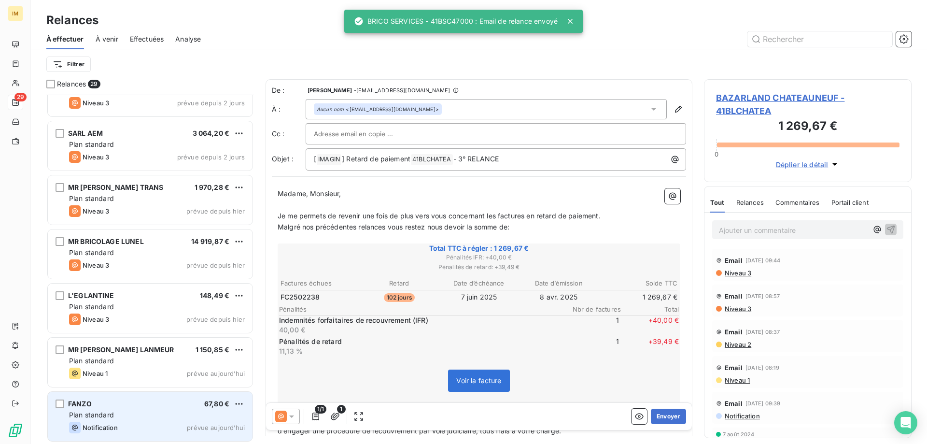
click at [153, 407] on div "FANZO 67,80 €" at bounding box center [157, 403] width 176 height 9
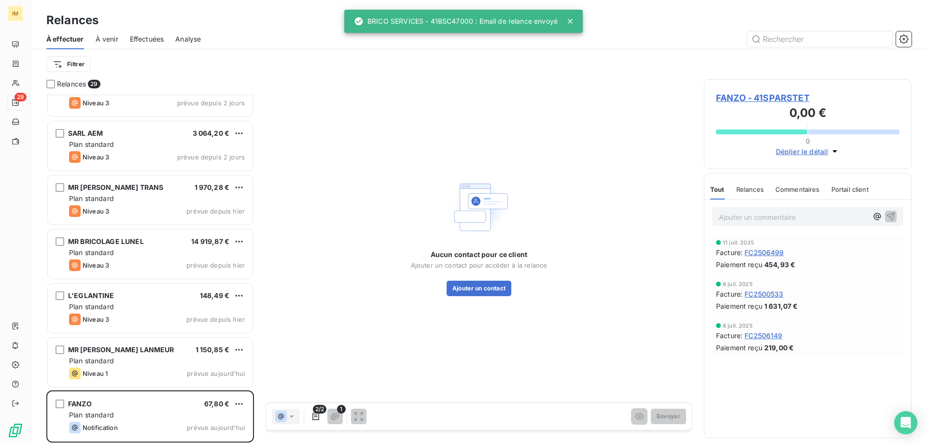
click at [795, 94] on span "FANZO - 41SPARSTET" at bounding box center [807, 97] width 183 height 13
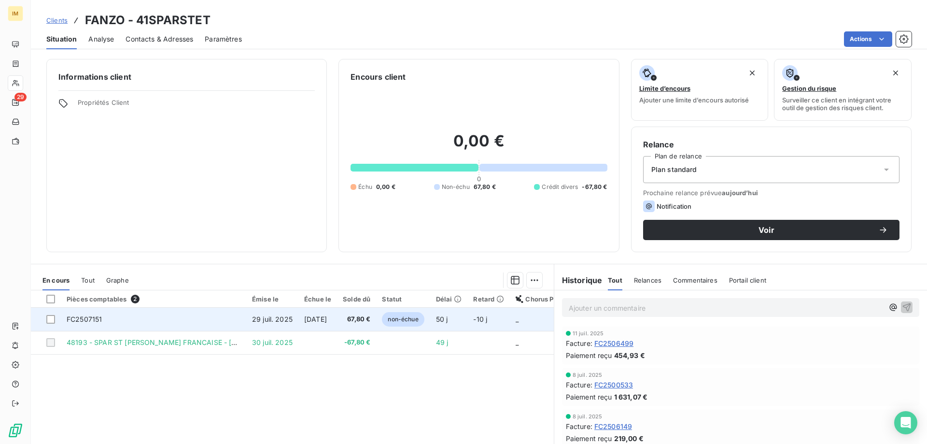
click at [169, 323] on td "FC2507151" at bounding box center [153, 319] width 185 height 23
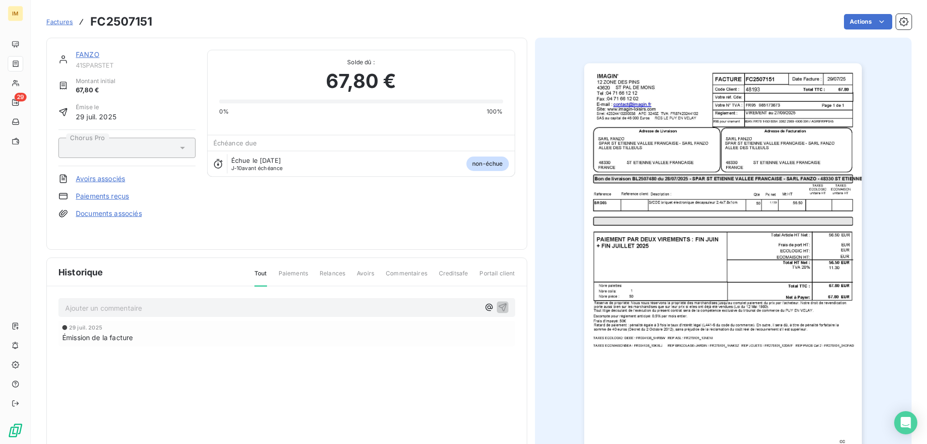
click at [118, 197] on link "Paiements reçus" at bounding box center [102, 196] width 53 height 10
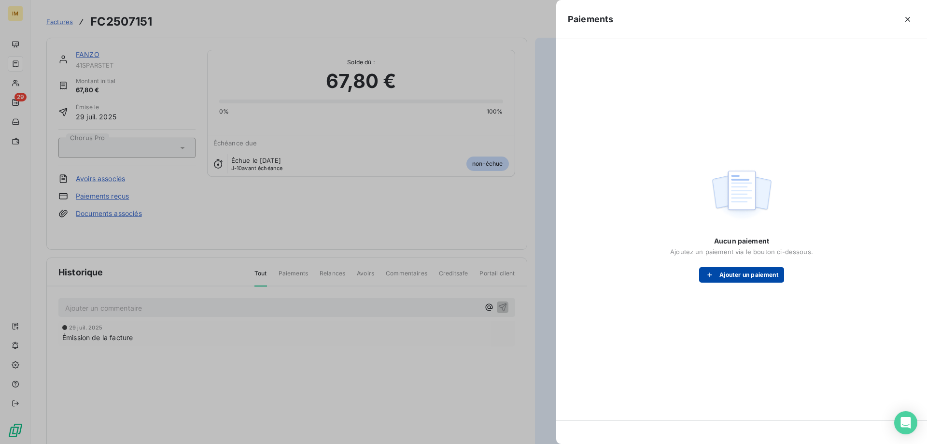
click at [763, 271] on button "Ajouter un paiement" at bounding box center [741, 274] width 85 height 15
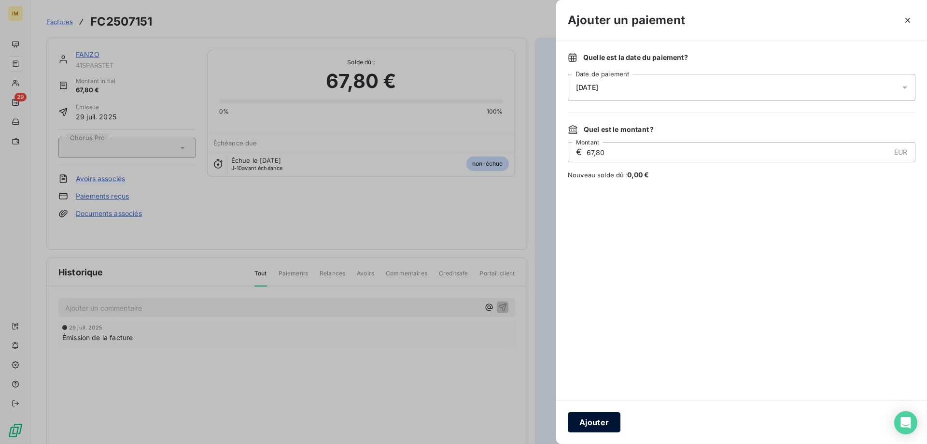
click at [589, 416] on button "Ajouter" at bounding box center [594, 422] width 53 height 20
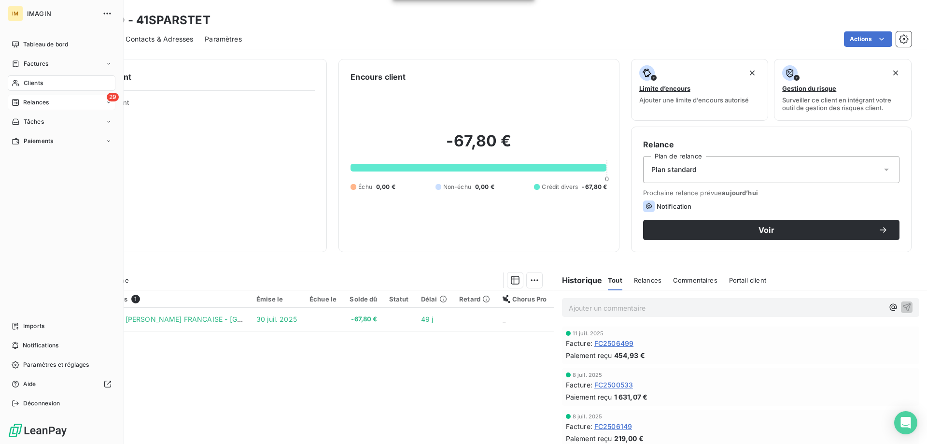
click at [20, 102] on div "Relances" at bounding box center [30, 102] width 37 height 9
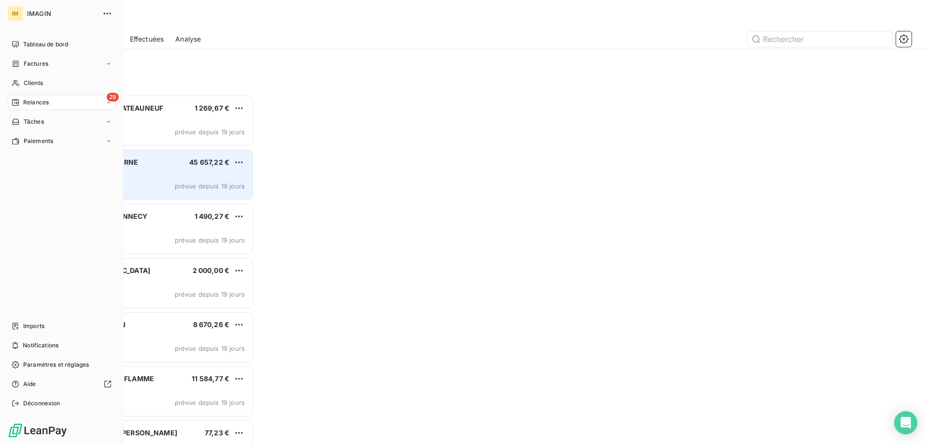
scroll to position [342, 200]
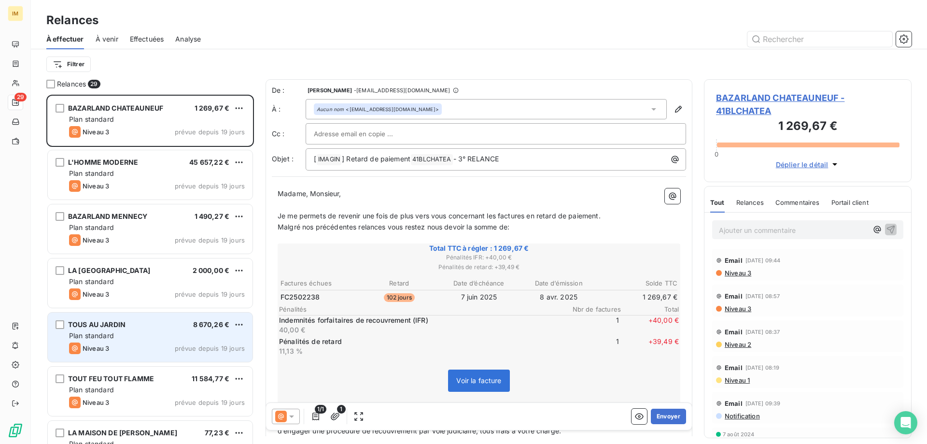
click at [214, 355] on div "TOUS AU JARDIN 8 670,26 € Plan standard Niveau 3 prévue depuis 19 jours" at bounding box center [150, 336] width 205 height 49
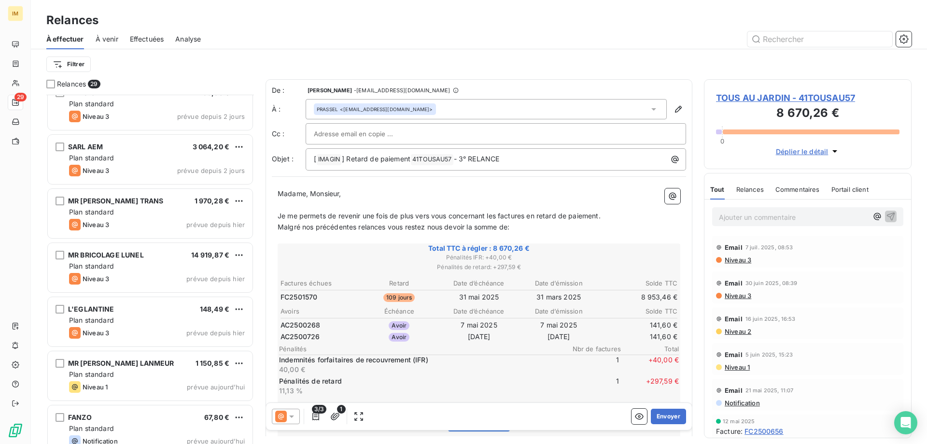
scroll to position [1220, 0]
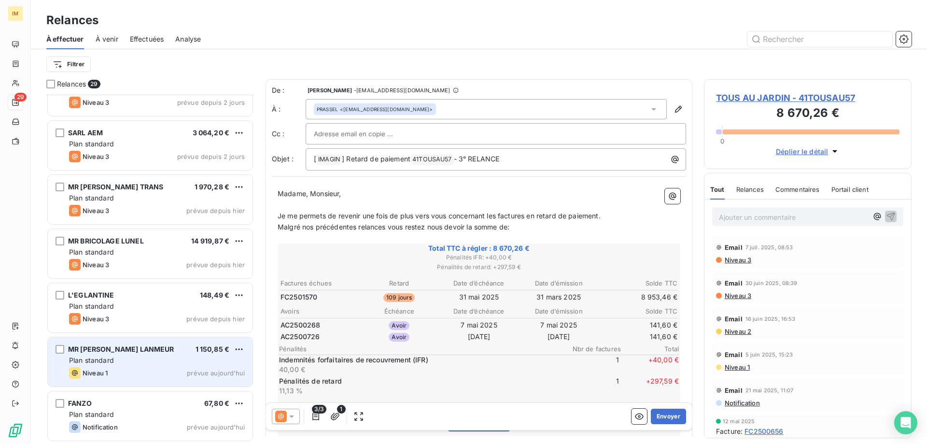
click at [179, 360] on div "Plan standard" at bounding box center [157, 360] width 176 height 10
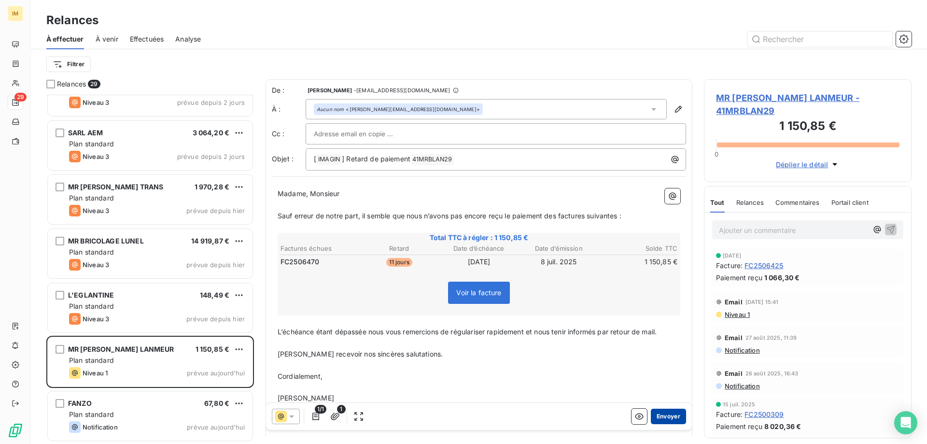
click at [665, 415] on button "Envoyer" at bounding box center [668, 415] width 35 height 15
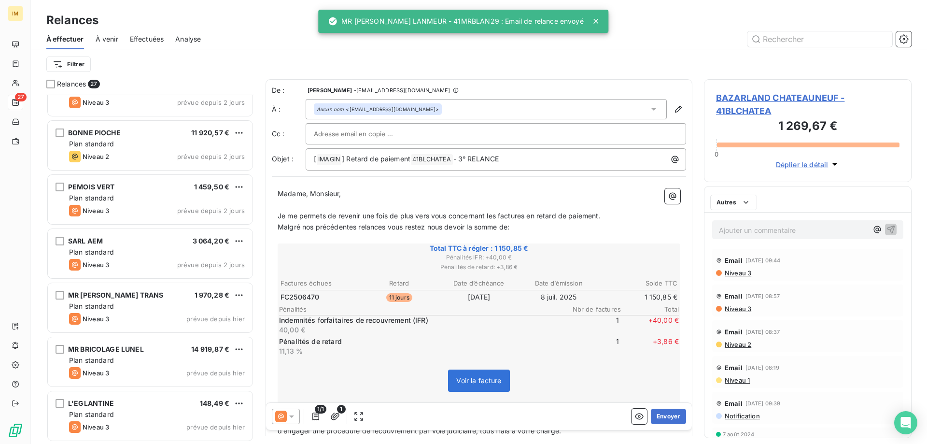
scroll to position [1111, 0]
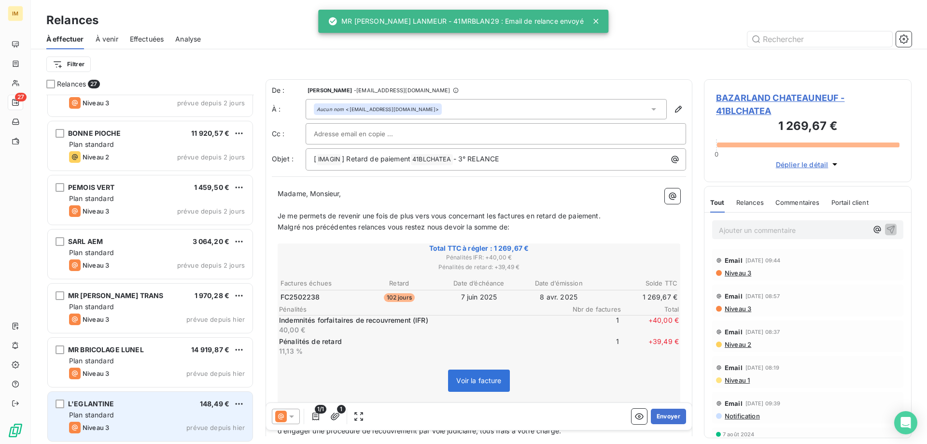
click at [211, 421] on div "Niveau 3 prévue depuis hier" at bounding box center [157, 427] width 176 height 12
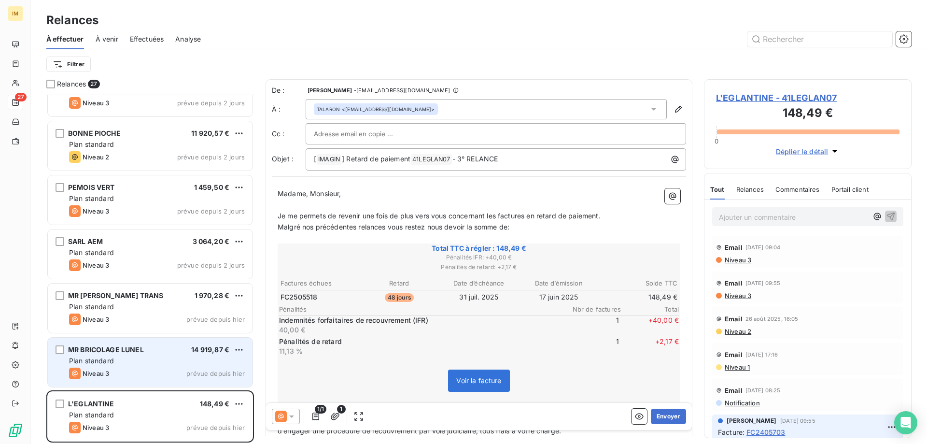
click at [199, 365] on div "Plan standard" at bounding box center [157, 361] width 176 height 10
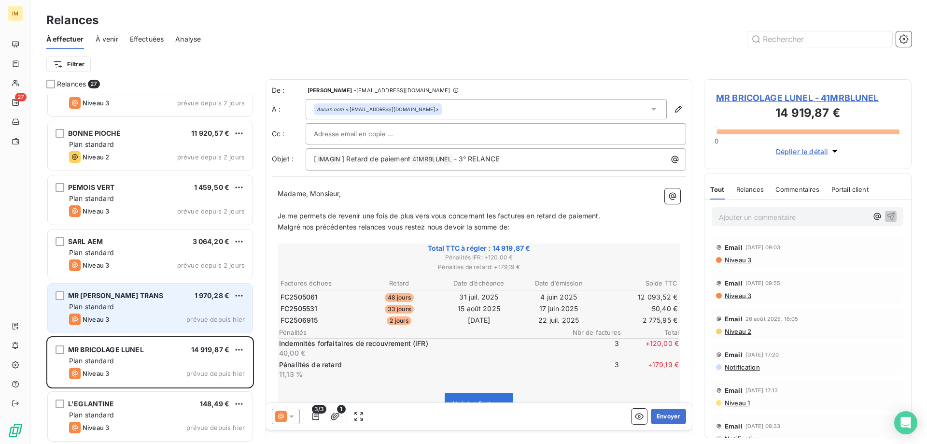
click at [116, 309] on div "Plan standard" at bounding box center [157, 307] width 176 height 10
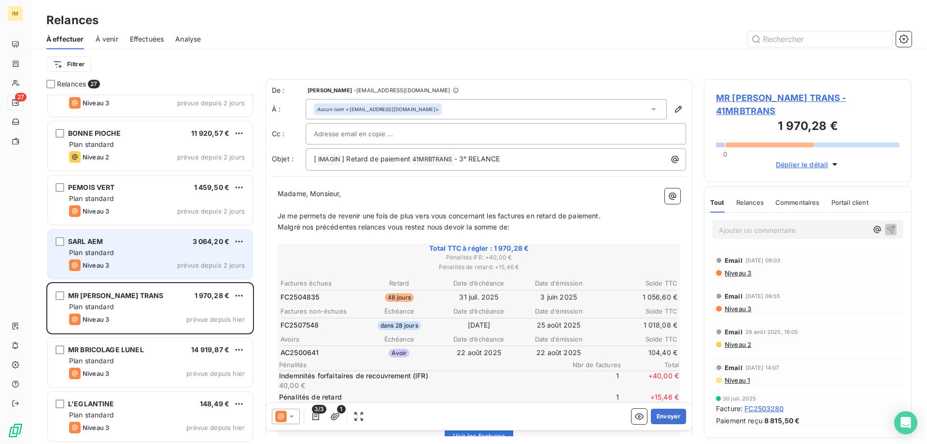
click at [181, 262] on span "prévue depuis 2 jours" at bounding box center [211, 265] width 68 height 8
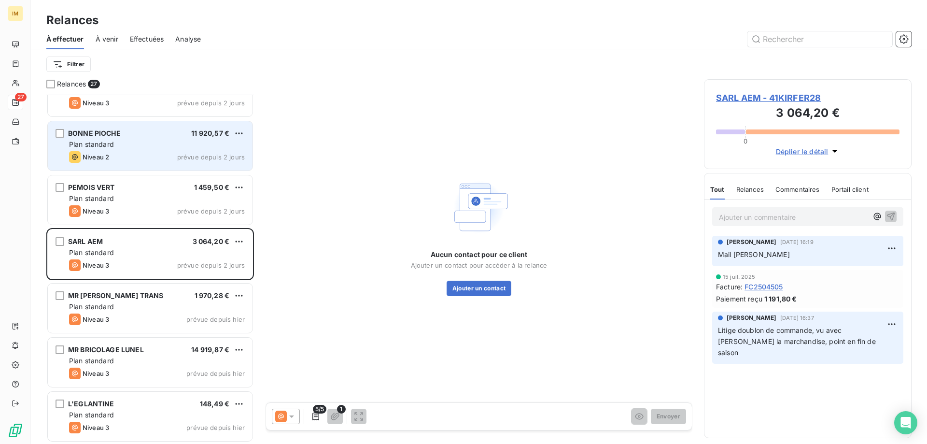
click at [144, 148] on div "Plan standard" at bounding box center [157, 145] width 176 height 10
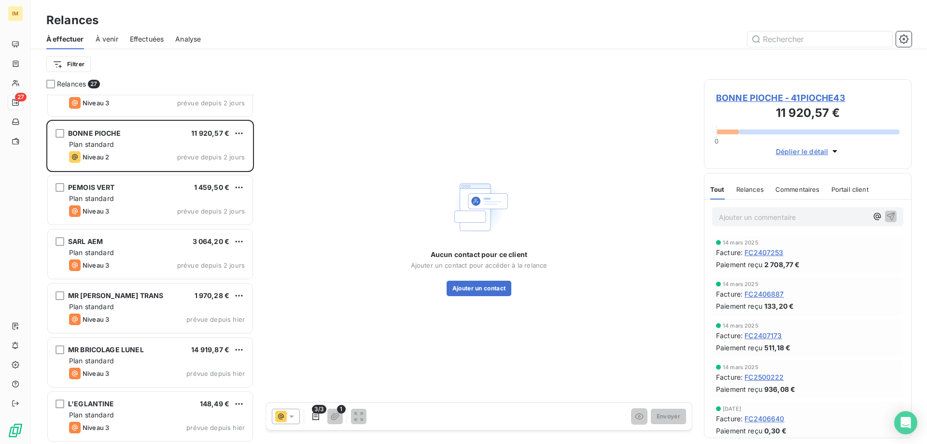
click at [749, 96] on span "BONNE PIOCHE - 41PIOCHE43" at bounding box center [807, 97] width 183 height 13
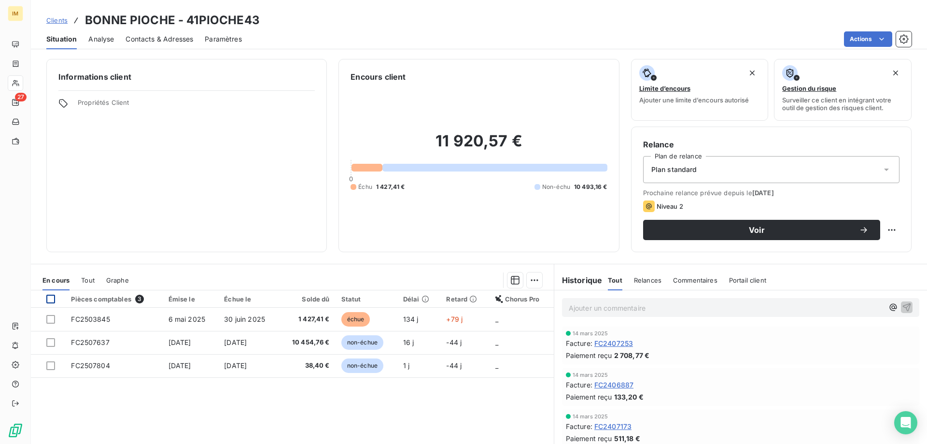
click at [50, 296] on div at bounding box center [50, 299] width 9 height 9
click at [533, 279] on html "IM 27 Clients BONNE PIOCHE - 41PIOCHE43 Situation Analyse Contacts & Adresses P…" at bounding box center [463, 222] width 927 height 444
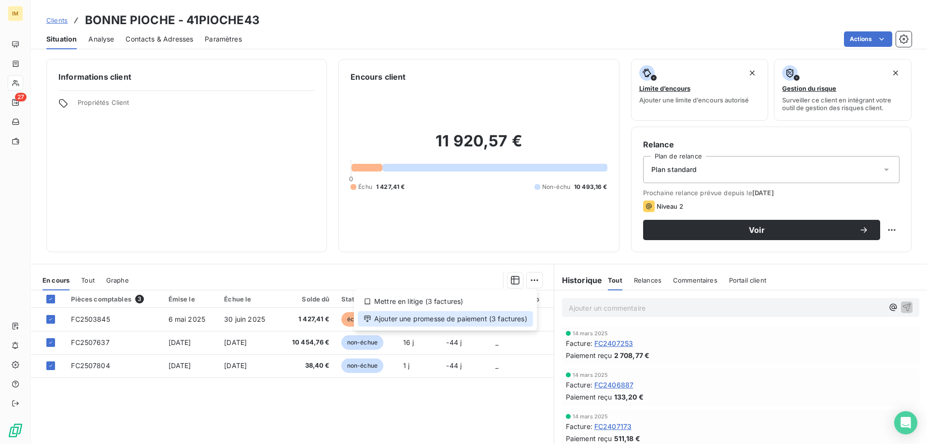
click at [494, 319] on div "Ajouter une promesse de paiement (3 factures)" at bounding box center [445, 318] width 175 height 15
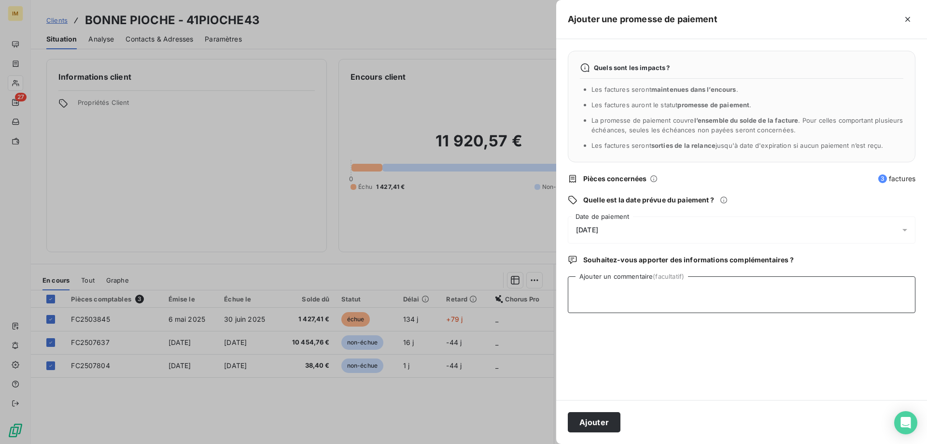
click at [620, 293] on textarea "Ajouter un commentaire (facultatif)" at bounding box center [742, 294] width 348 height 37
click at [619, 230] on div "[DATE]" at bounding box center [742, 229] width 348 height 27
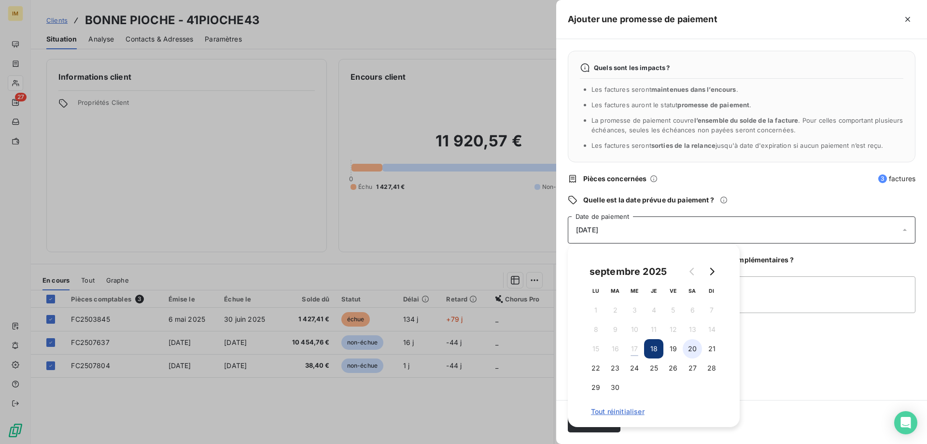
click at [694, 347] on button "20" at bounding box center [692, 348] width 19 height 19
click at [781, 298] on textarea "Ajouter un commentaire (facultatif)" at bounding box center [742, 294] width 348 height 37
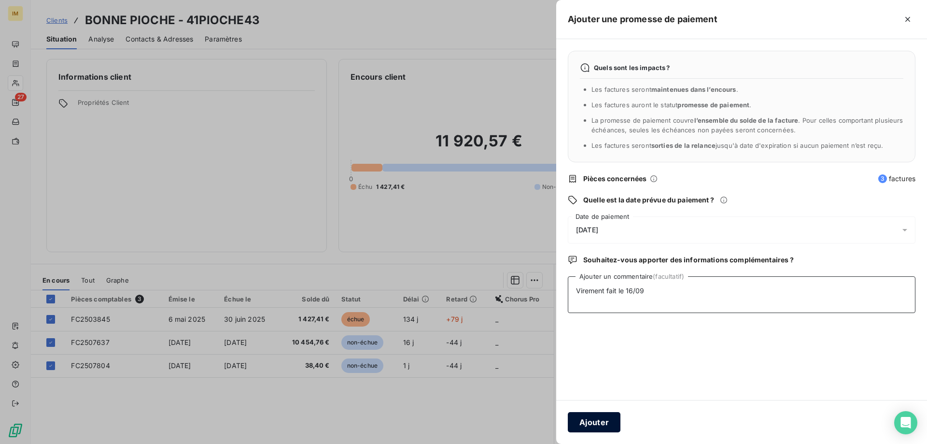
type textarea "Virement fait le 16/09"
click at [581, 418] on button "Ajouter" at bounding box center [594, 422] width 53 height 20
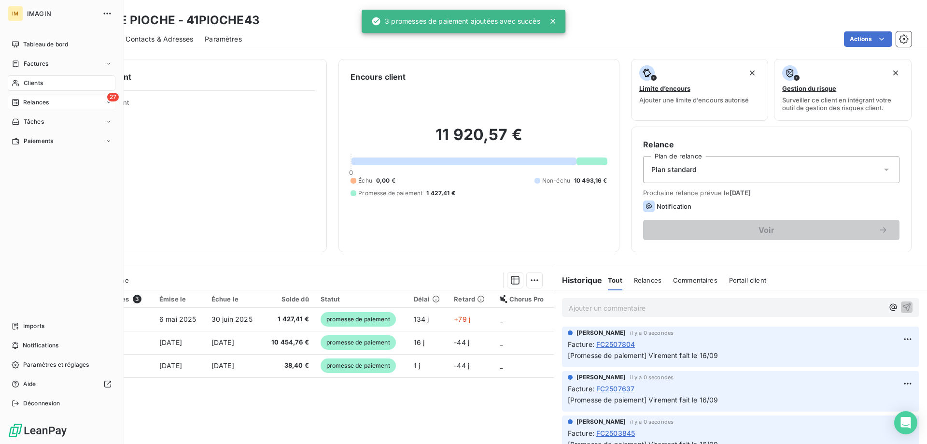
click at [25, 100] on span "Relances" at bounding box center [36, 102] width 26 height 9
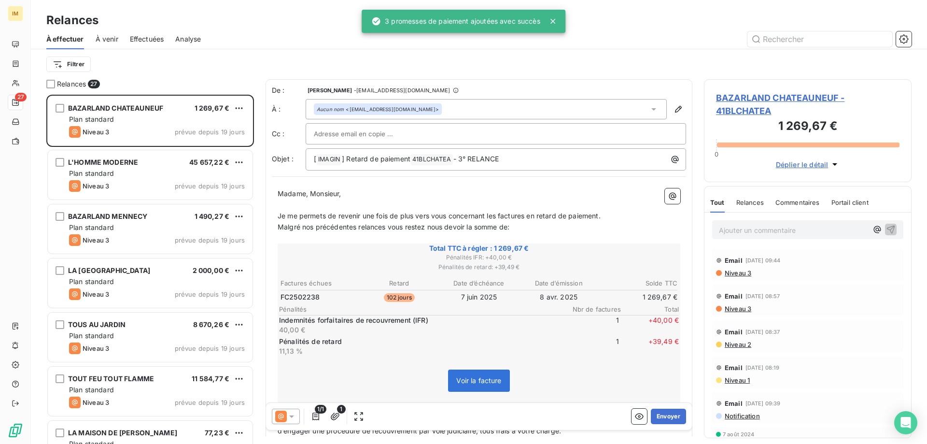
scroll to position [342, 200]
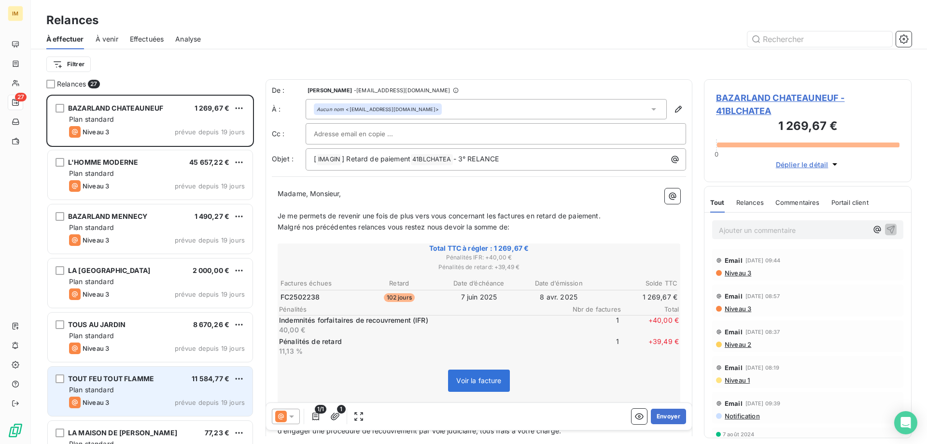
click at [211, 393] on div "Plan standard" at bounding box center [157, 390] width 176 height 10
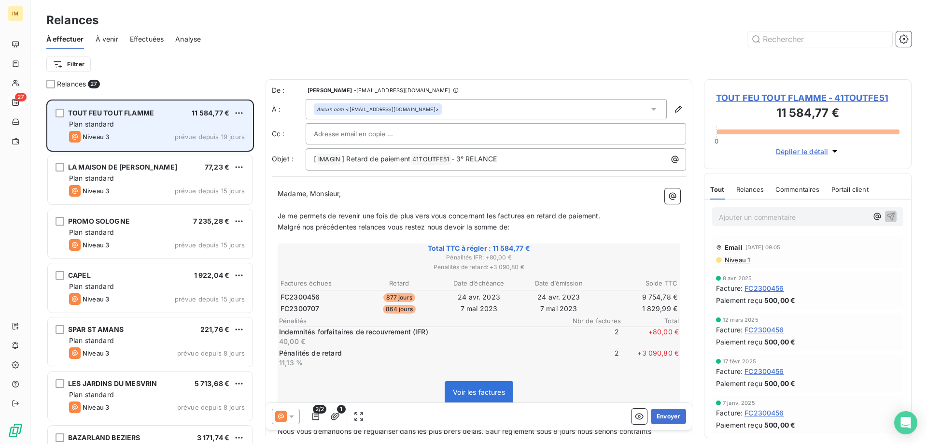
scroll to position [367, 0]
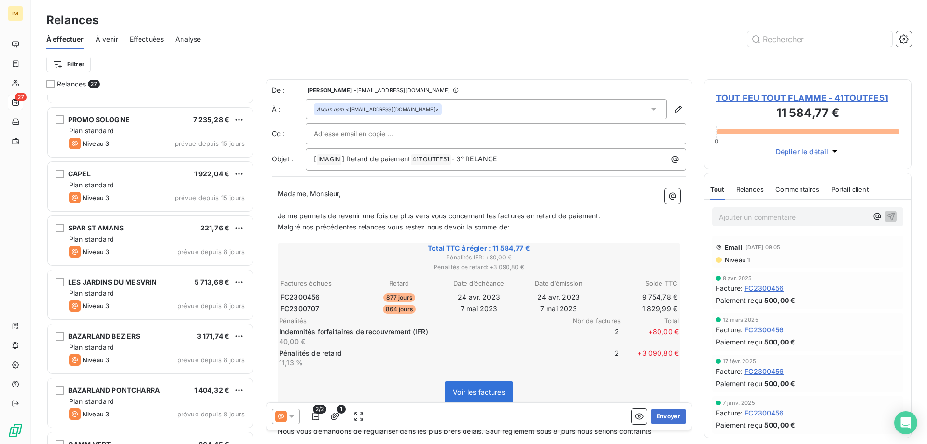
click at [211, 393] on span "1 404,32 €" at bounding box center [212, 390] width 36 height 8
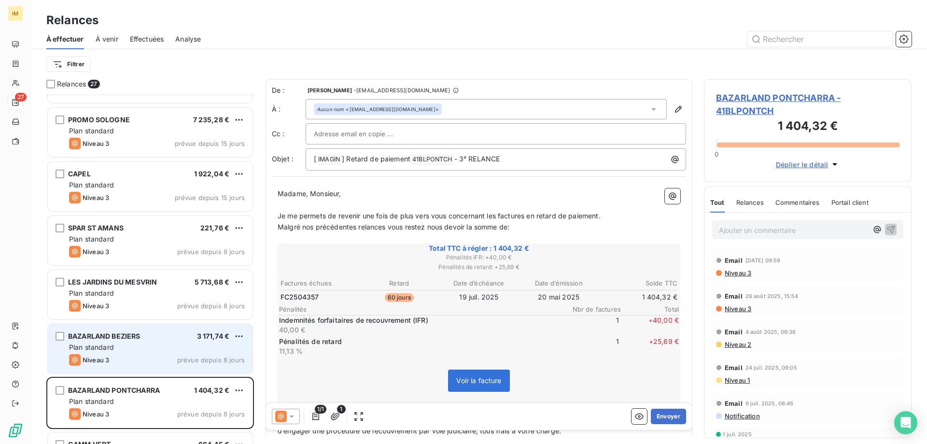
click at [201, 340] on div "3 171,74 €" at bounding box center [213, 336] width 33 height 10
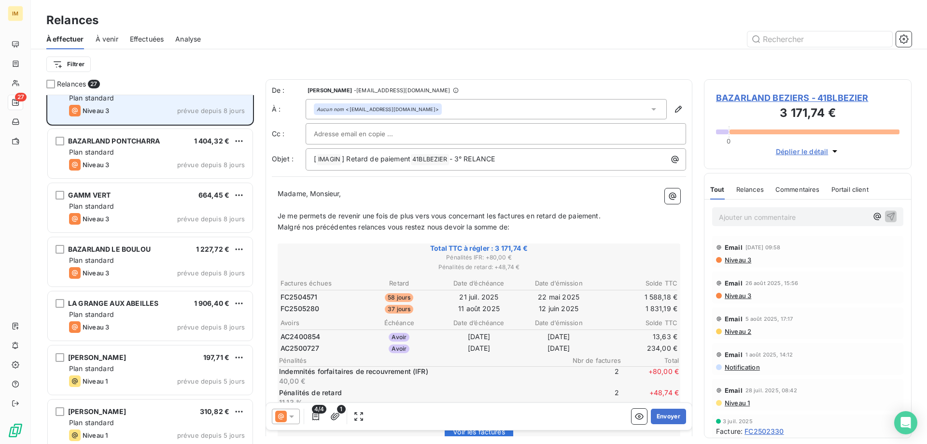
scroll to position [618, 0]
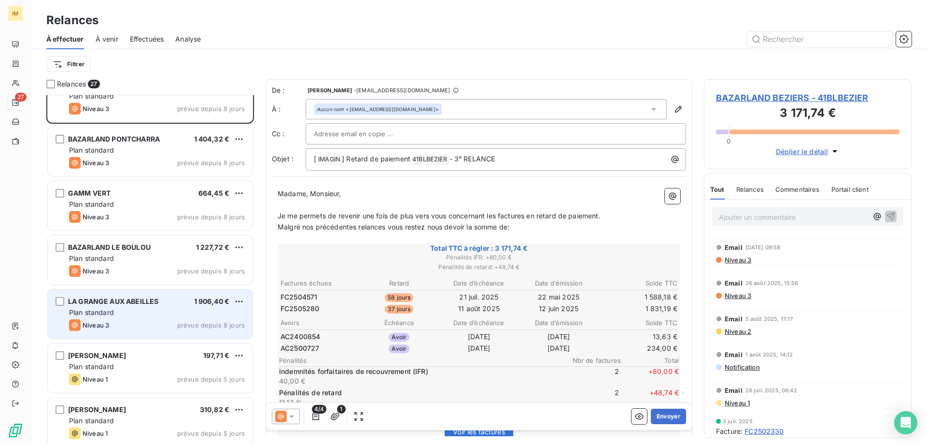
click at [195, 325] on span "prévue depuis 8 jours" at bounding box center [211, 325] width 68 height 8
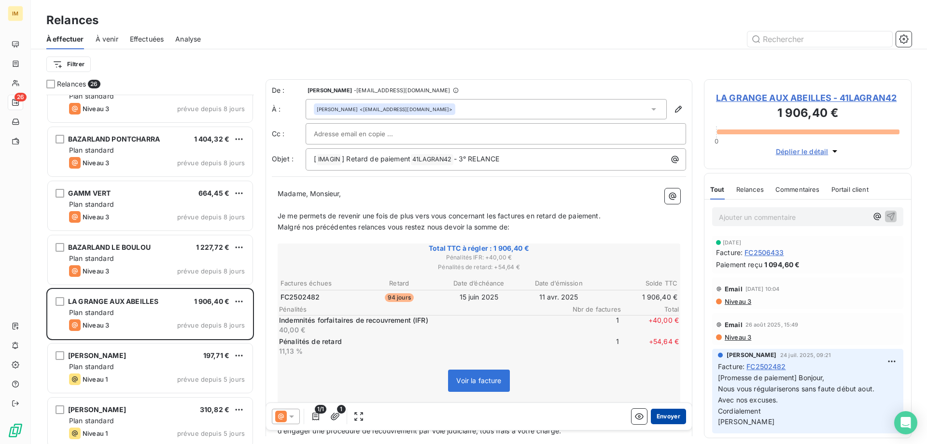
click at [664, 415] on button "Envoyer" at bounding box center [668, 415] width 35 height 15
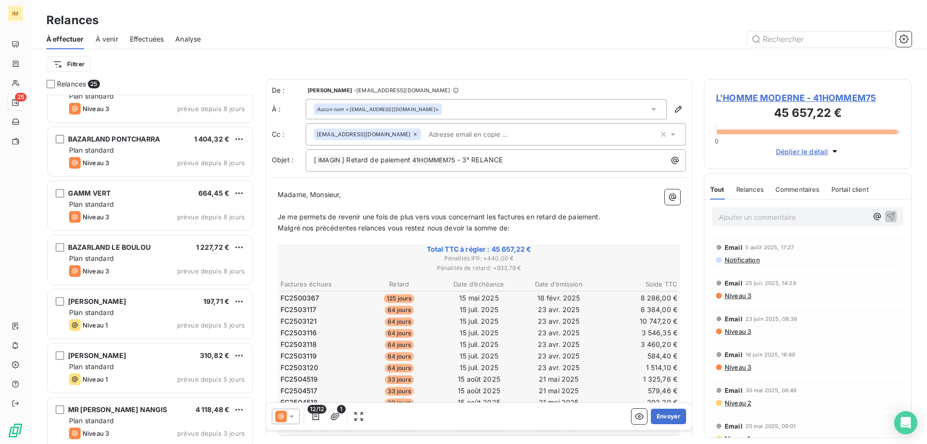
click at [310, 206] on p "﻿" at bounding box center [479, 205] width 403 height 11
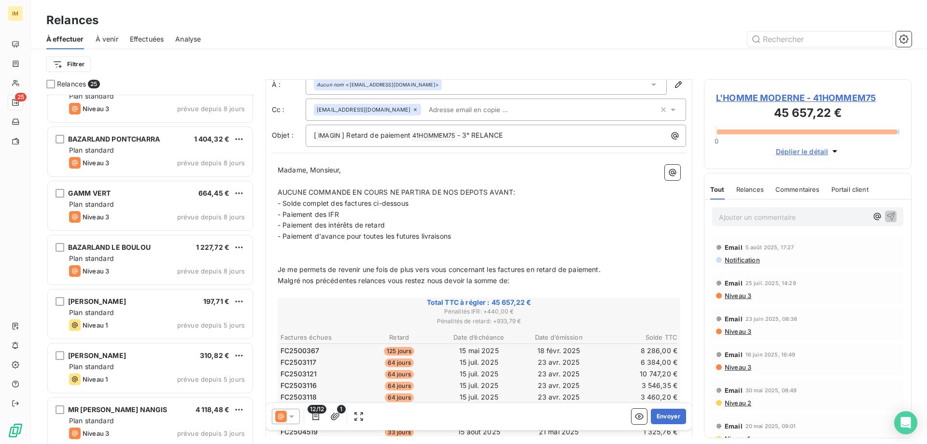
scroll to position [33, 0]
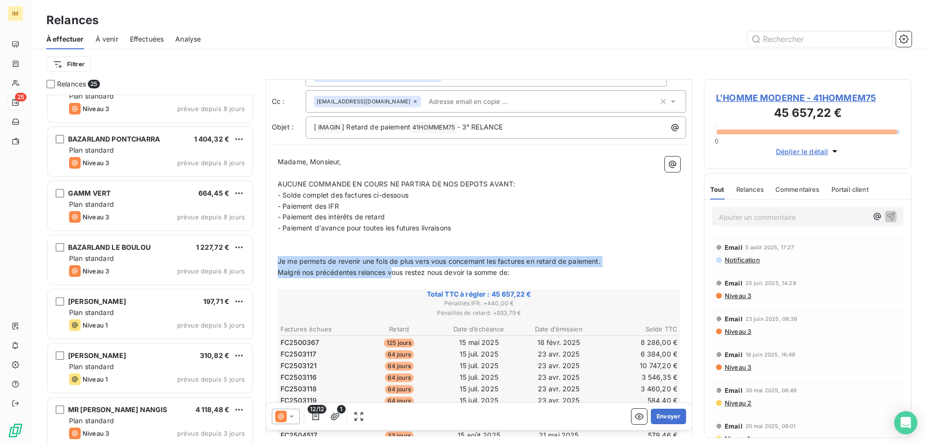
drag, startPoint x: 392, startPoint y: 271, endPoint x: 264, endPoint y: 261, distance: 128.8
click at [264, 261] on div "Relances 25 LES JARDINS DU MESVRIN 5 713,68 € Plan standard Niveau 3 prévue dep…" at bounding box center [479, 261] width 896 height 365
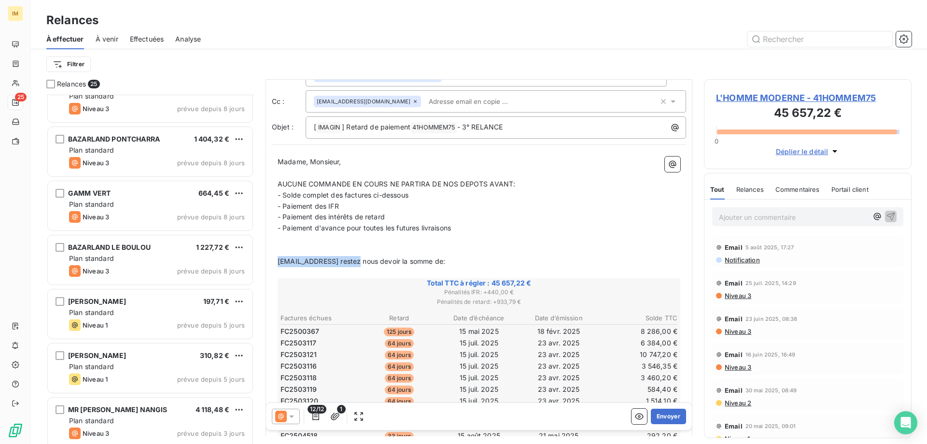
drag, startPoint x: 360, startPoint y: 260, endPoint x: 278, endPoint y: 259, distance: 82.1
click at [278, 259] on span "[EMAIL_ADDRESS] restez nous devoir la somme de:" at bounding box center [362, 261] width 168 height 8
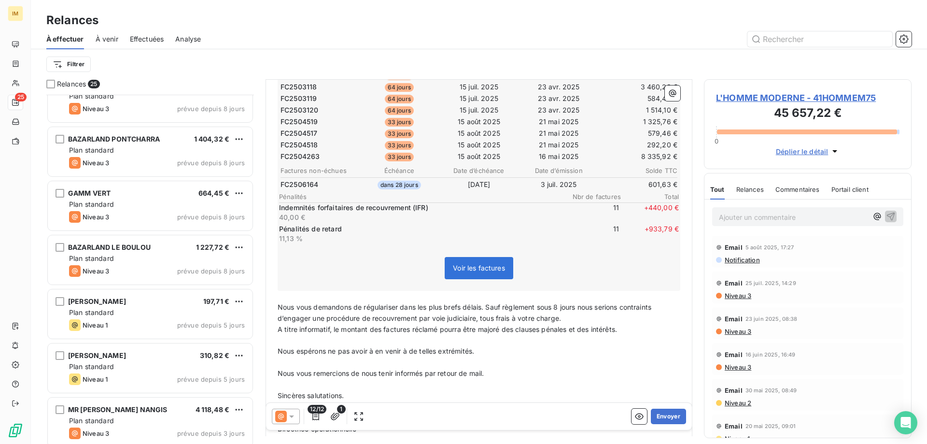
scroll to position [331, 0]
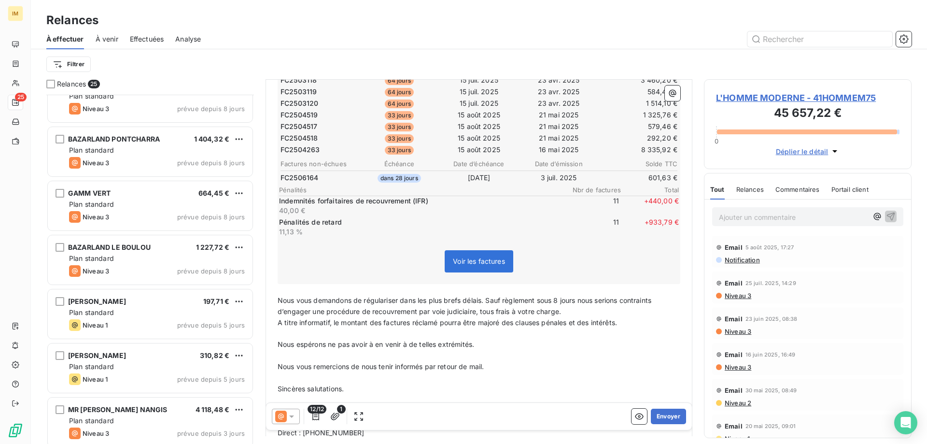
drag, startPoint x: 278, startPoint y: 297, endPoint x: 492, endPoint y: 342, distance: 218.5
click at [492, 342] on div "Madame, Monsieur, ﻿ AUCUNE COMMANDE EN COURS NE PARTIRA DE NOS DEPOTS AVANT: - …" at bounding box center [479, 176] width 403 height 635
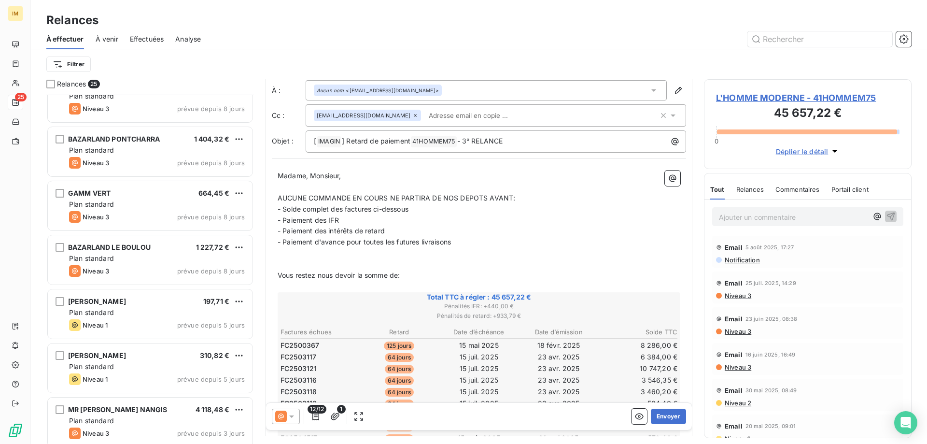
scroll to position [0, 0]
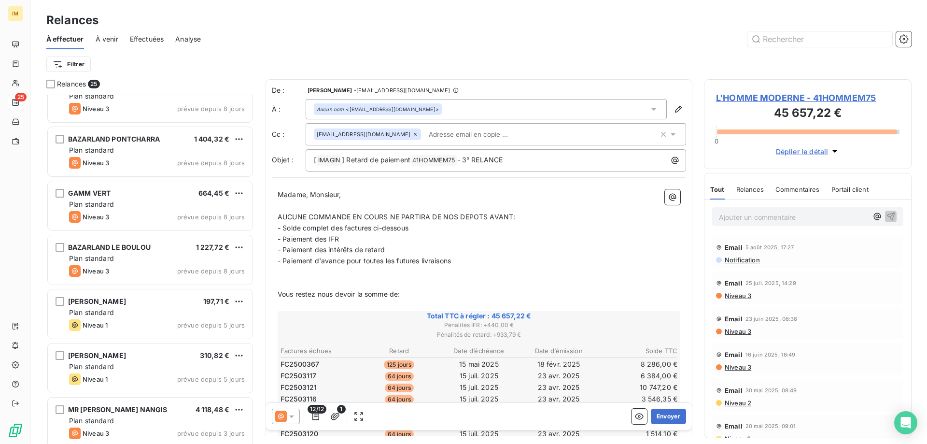
click at [471, 236] on p "- Paiement des IFR" at bounding box center [479, 239] width 403 height 11
click at [665, 414] on button "Envoyer" at bounding box center [668, 415] width 35 height 15
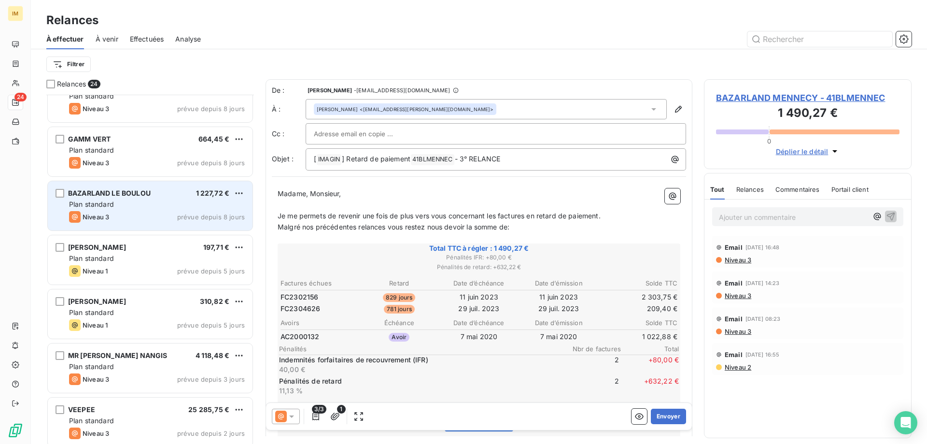
click at [211, 214] on span "prévue depuis 8 jours" at bounding box center [211, 217] width 68 height 8
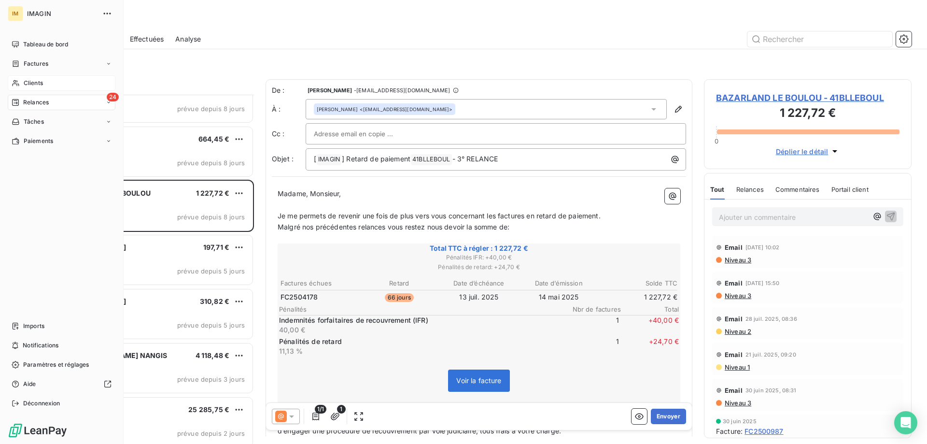
click at [19, 82] on icon at bounding box center [16, 83] width 8 height 8
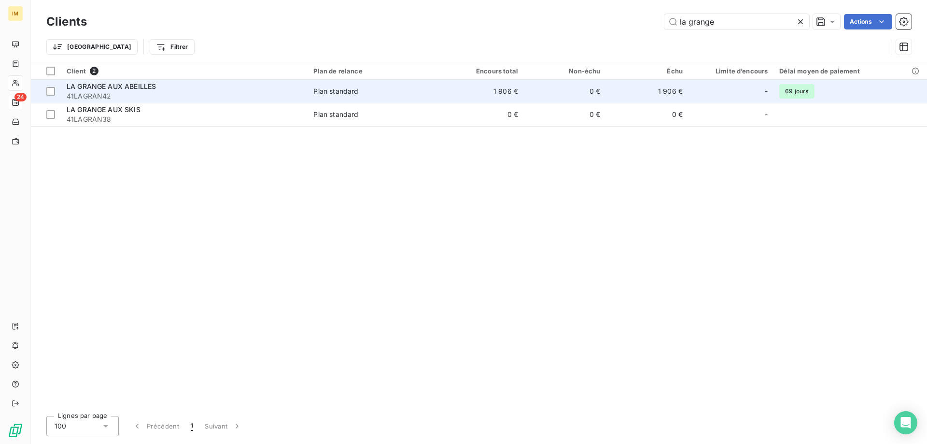
type input "la grange"
click at [435, 91] on span "Plan standard" at bounding box center [374, 91] width 122 height 10
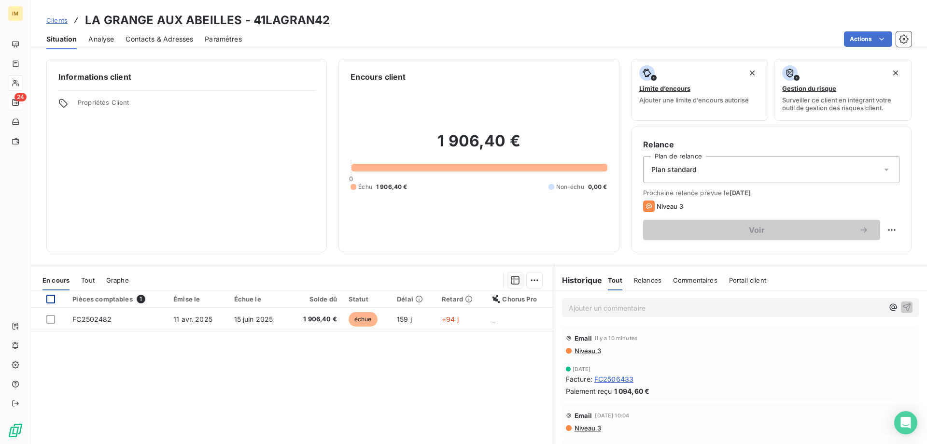
click at [48, 298] on div at bounding box center [50, 299] width 9 height 9
click at [528, 278] on html "IM 24 Clients LA GRANGE AUX ABEILLES - 41LAGRAN42 Situation Analyse Contacts & …" at bounding box center [463, 222] width 927 height 444
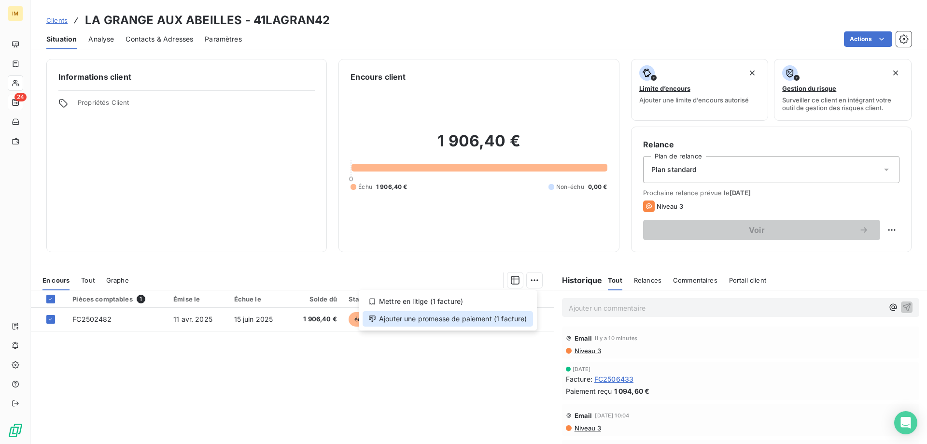
click at [513, 318] on div "Ajouter une promesse de paiement (1 facture)" at bounding box center [448, 318] width 170 height 15
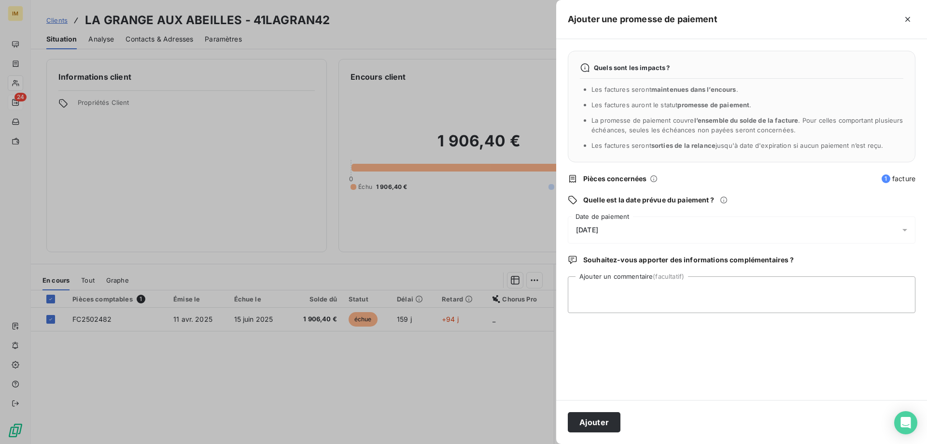
click at [646, 232] on div "[DATE]" at bounding box center [742, 229] width 348 height 27
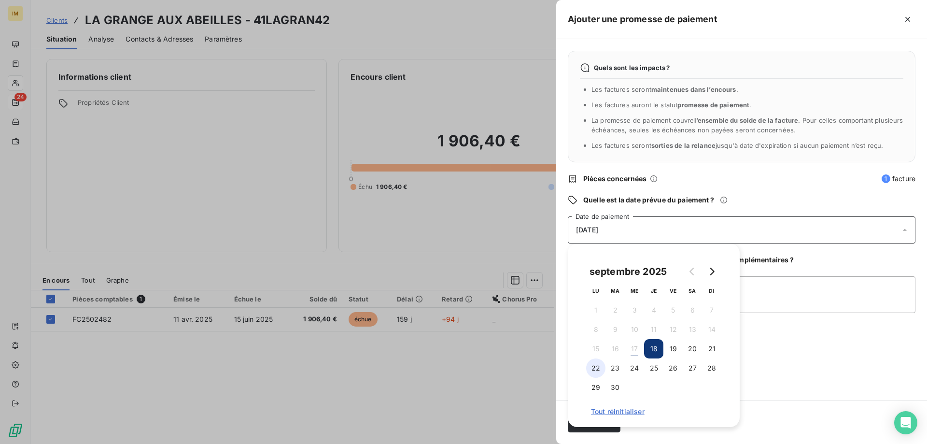
click at [597, 365] on button "22" at bounding box center [595, 367] width 19 height 19
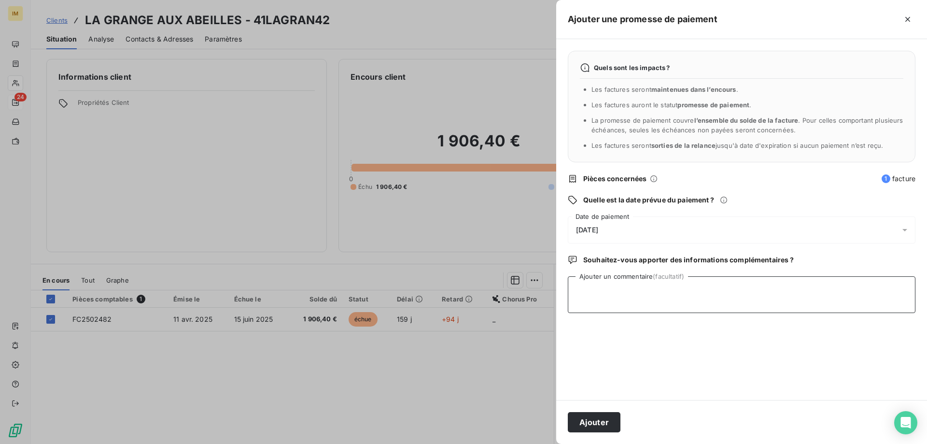
click at [768, 291] on textarea "Ajouter un commentaire (facultatif)" at bounding box center [742, 294] width 348 height 37
type textarea "Tél de la client, va régler de suite"
click at [594, 426] on button "Ajouter" at bounding box center [594, 422] width 53 height 20
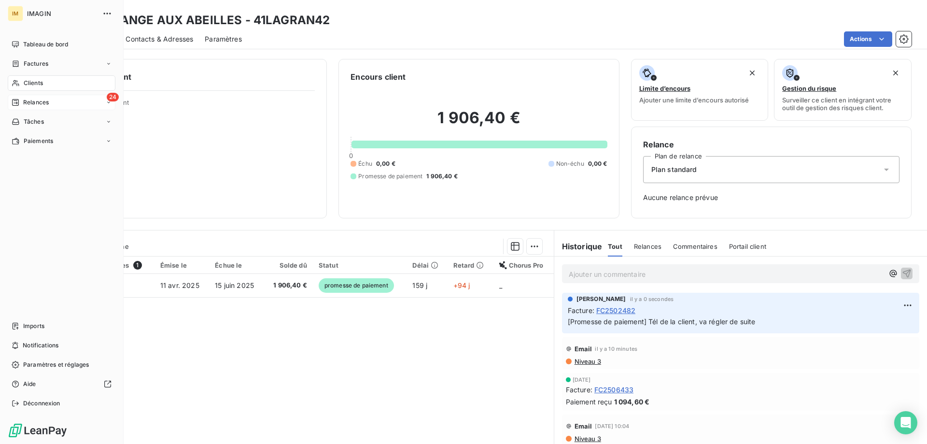
click at [30, 100] on span "Relances" at bounding box center [36, 102] width 26 height 9
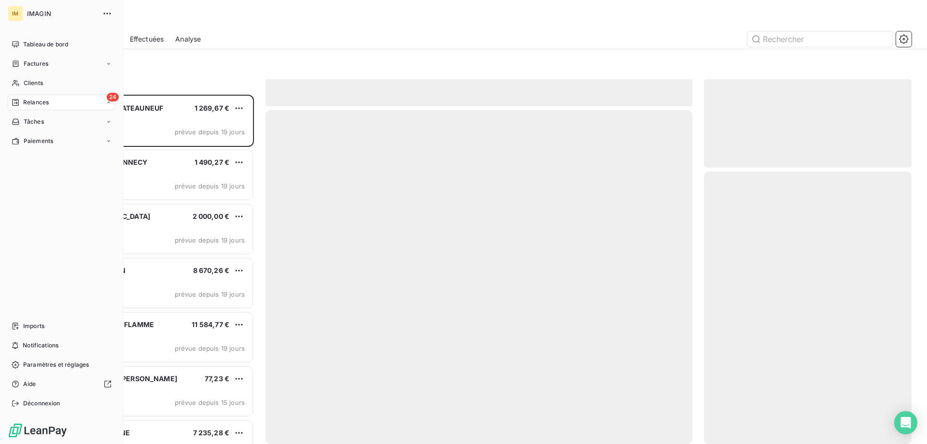
scroll to position [342, 200]
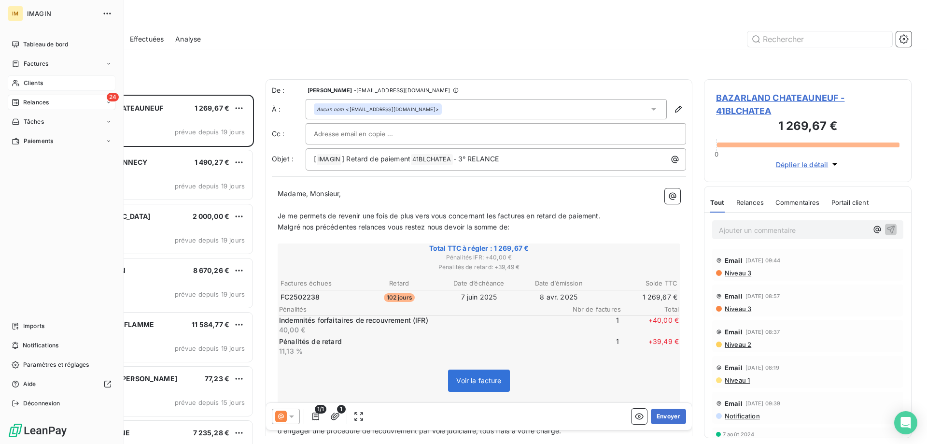
click at [27, 83] on span "Clients" at bounding box center [33, 83] width 19 height 9
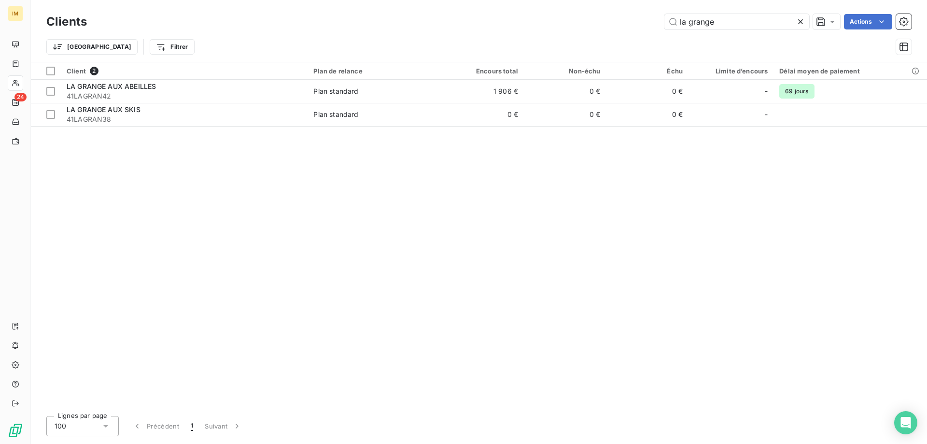
drag, startPoint x: 726, startPoint y: 25, endPoint x: 504, endPoint y: 14, distance: 221.9
click at [504, 14] on div "la grange Actions" at bounding box center [504, 21] width 813 height 15
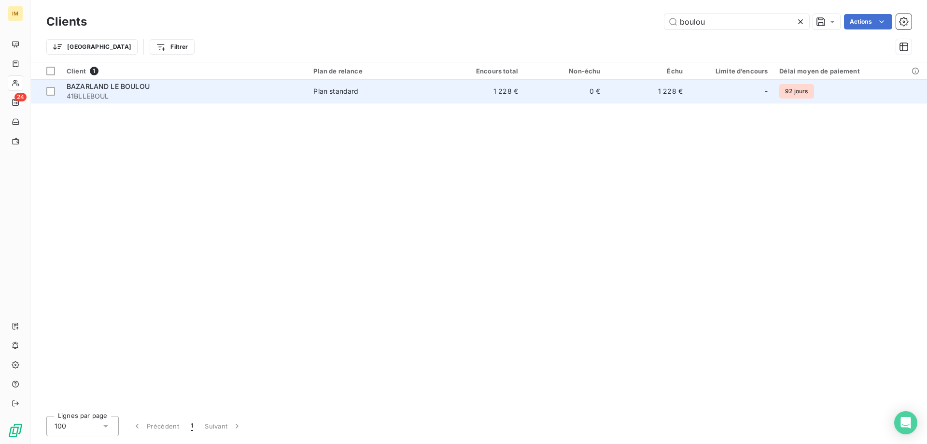
type input "boulou"
click at [364, 85] on td "Plan standard" at bounding box center [375, 91] width 134 height 23
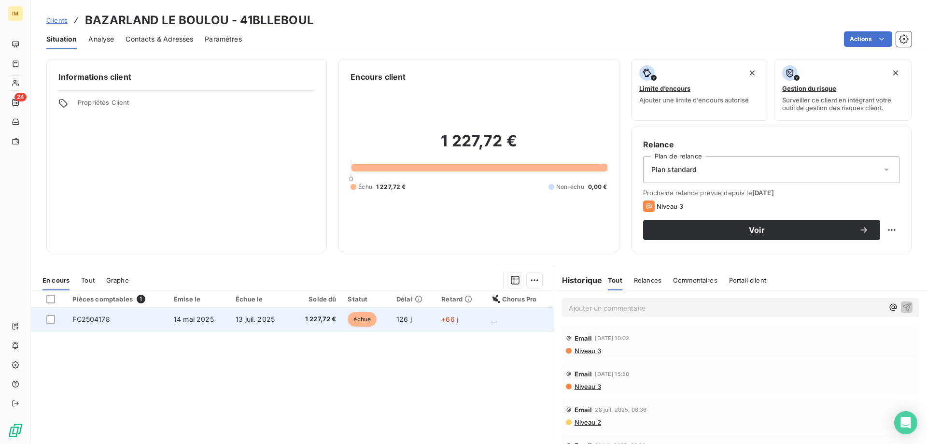
click at [310, 317] on span "1 227,72 €" at bounding box center [316, 319] width 40 height 10
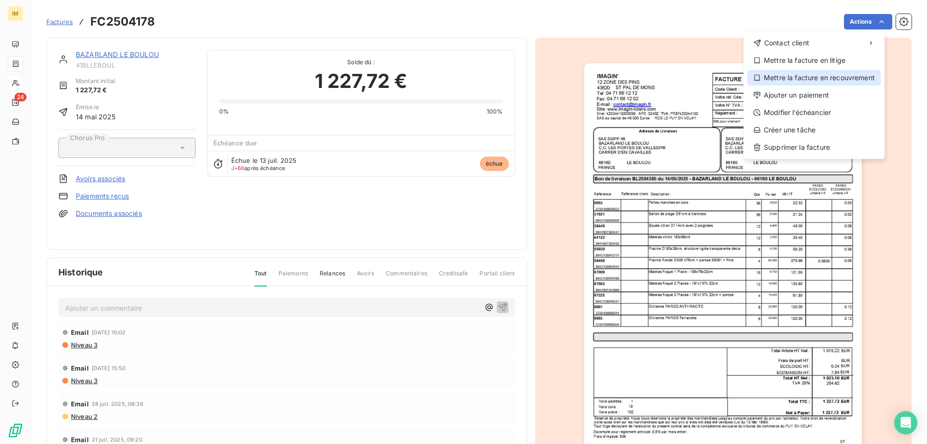
click at [820, 78] on div "Mettre la facture en recouvrement" at bounding box center [813, 77] width 133 height 15
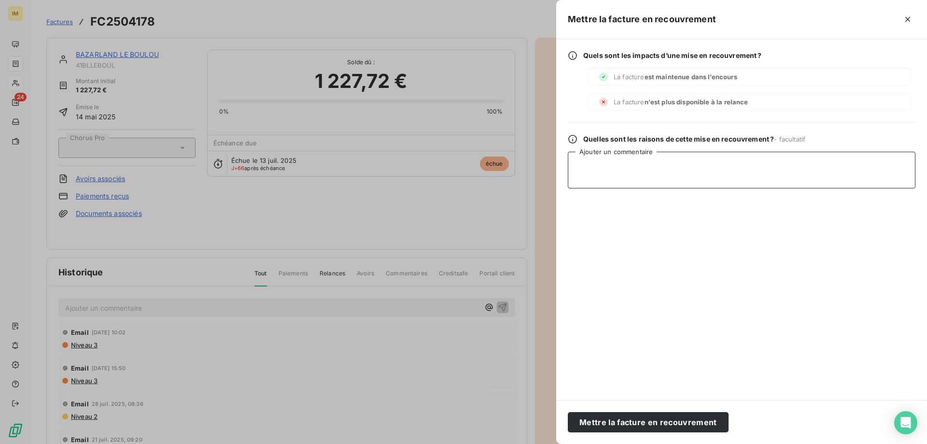
click at [638, 172] on textarea "Ajouter un commentaire" at bounding box center [742, 170] width 348 height 37
type textarea "m"
type textarea "MD LRAR"
click at [686, 423] on button "Mettre la facture en recouvrement" at bounding box center [648, 422] width 161 height 20
